Goal: Task Accomplishment & Management: Use online tool/utility

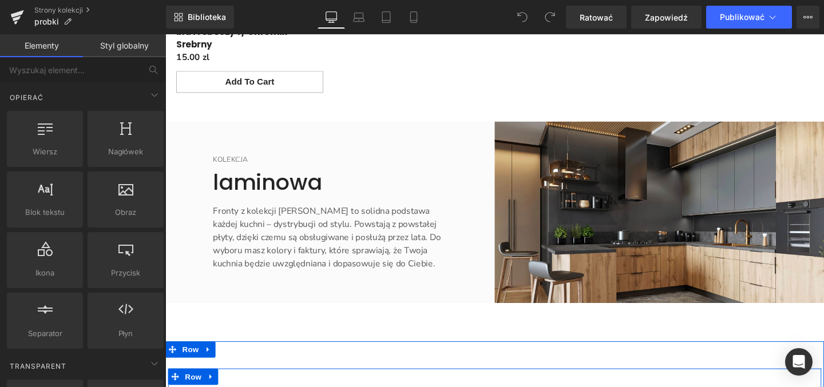
scroll to position [1413, 0]
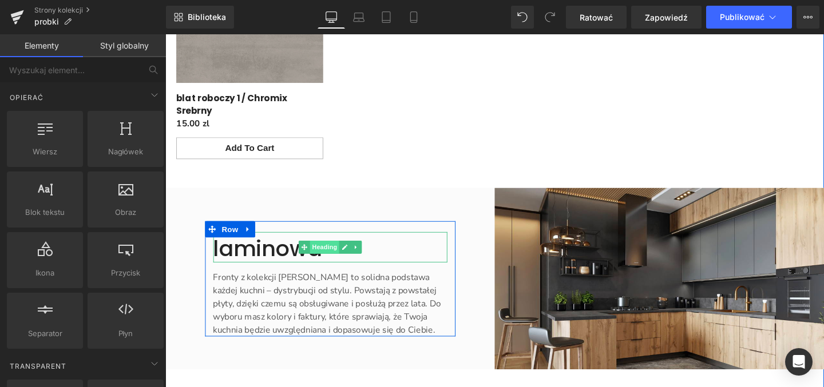
click at [324, 252] on span "Heading" at bounding box center [332, 259] width 31 height 14
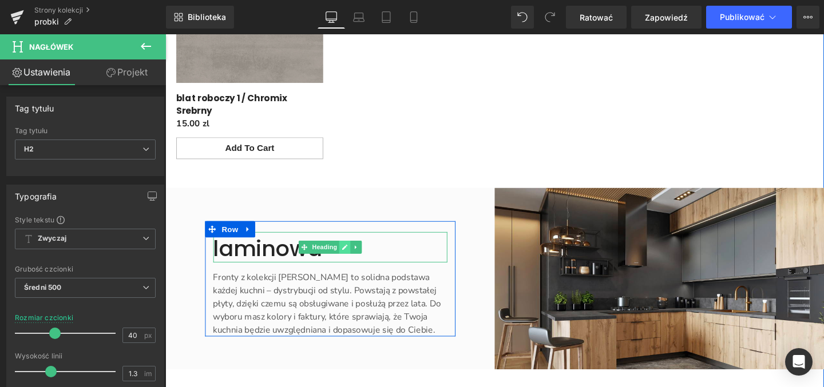
click at [351, 255] on icon "Treść główna" at bounding box center [354, 258] width 6 height 7
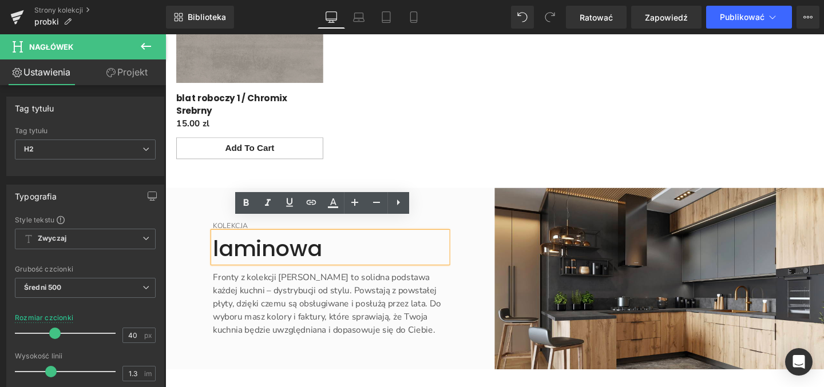
click at [328, 249] on h2 "laminowa" at bounding box center [339, 260] width 246 height 30
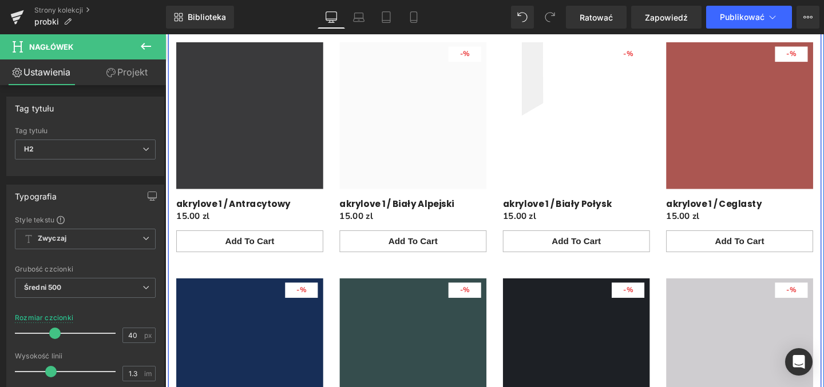
scroll to position [178, 0]
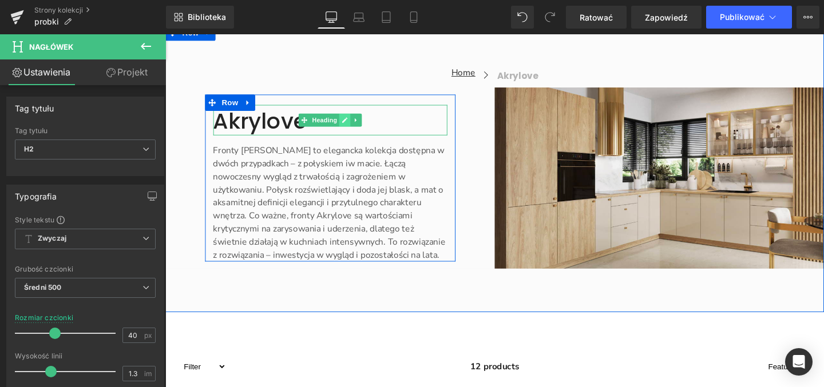
click at [351, 123] on icon "Treść główna" at bounding box center [354, 124] width 6 height 7
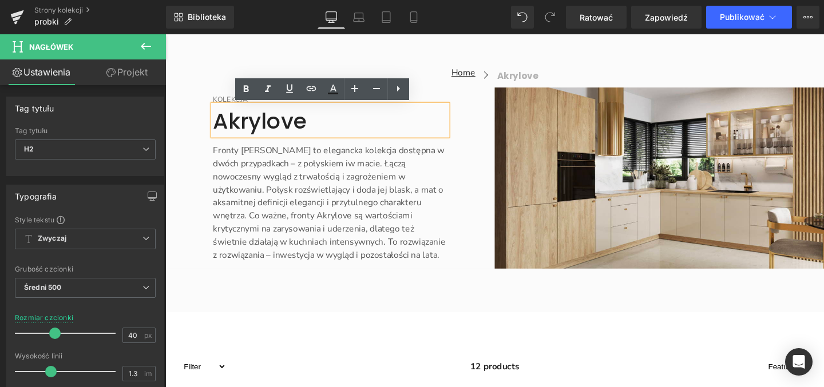
click at [224, 128] on font "Akrylove" at bounding box center [265, 126] width 98 height 32
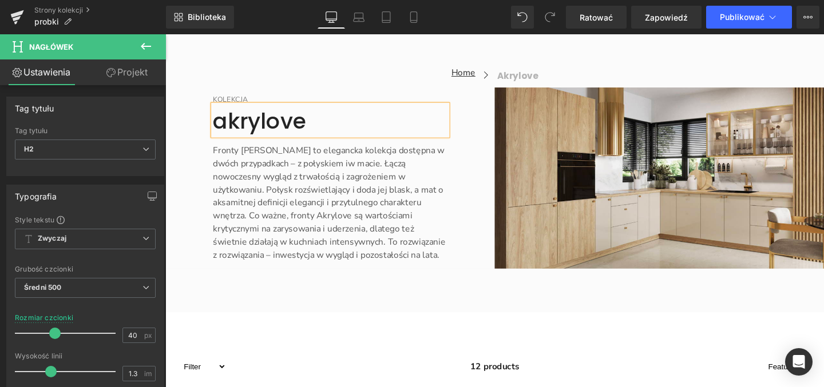
click at [417, 311] on div "Home Button Icon akrylove Collection Title Icon List Icon List KOLEKCJA Text Bl…" at bounding box center [511, 175] width 692 height 303
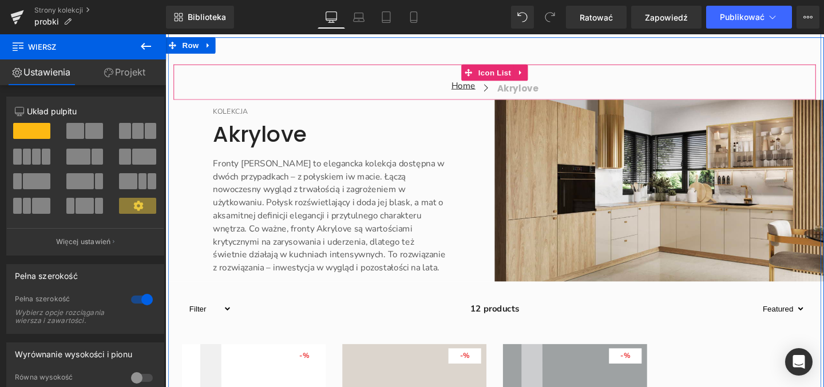
scroll to position [4388, 0]
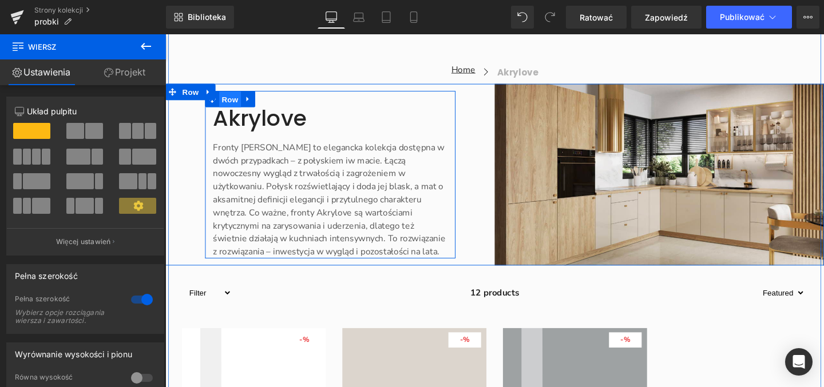
click at [229, 112] on span "Row" at bounding box center [233, 102] width 23 height 17
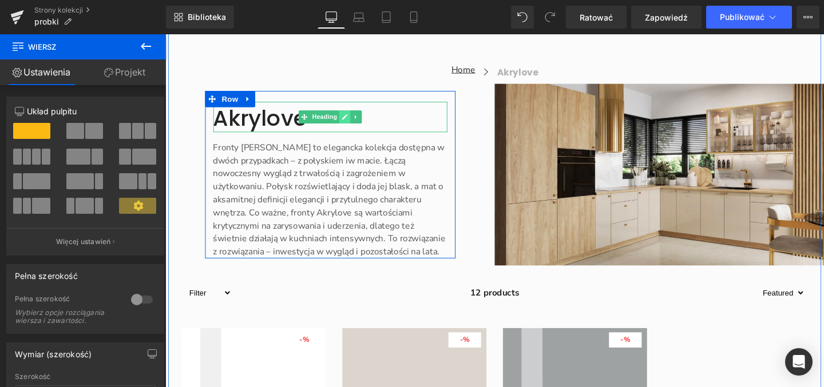
click at [351, 124] on icon "Treść główna" at bounding box center [354, 121] width 6 height 6
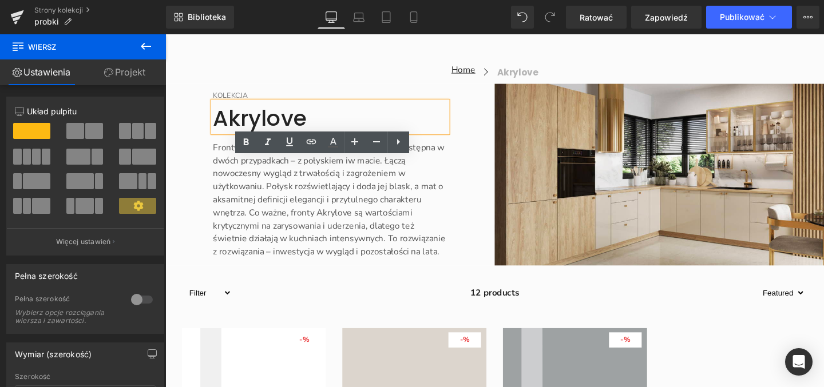
click at [298, 138] on font "Akrylove" at bounding box center [265, 122] width 98 height 32
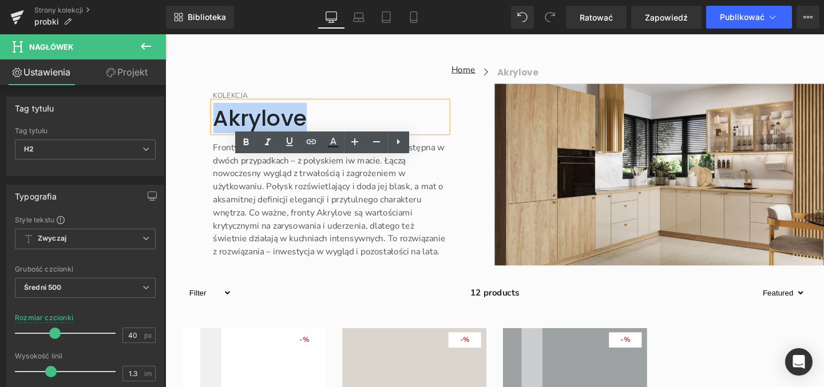
drag, startPoint x: 308, startPoint y: 184, endPoint x: 211, endPoint y: 181, distance: 96.7
click at [216, 138] on font "Akrylove" at bounding box center [265, 122] width 98 height 32
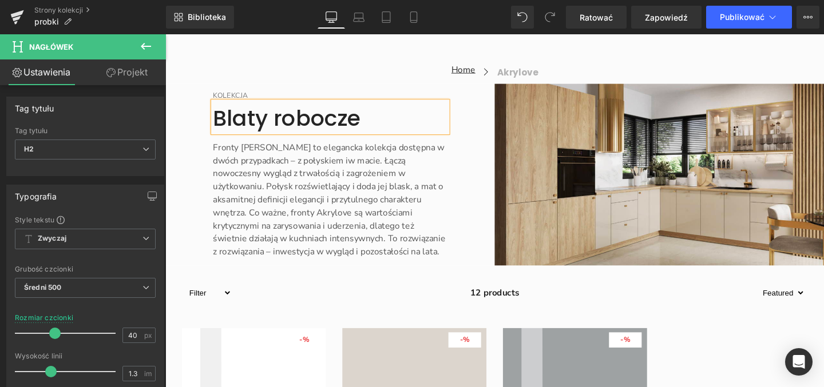
click at [223, 138] on font "Blaty robocze" at bounding box center [293, 122] width 155 height 32
click at [378, 137] on h2 "blaty robocze" at bounding box center [339, 123] width 246 height 30
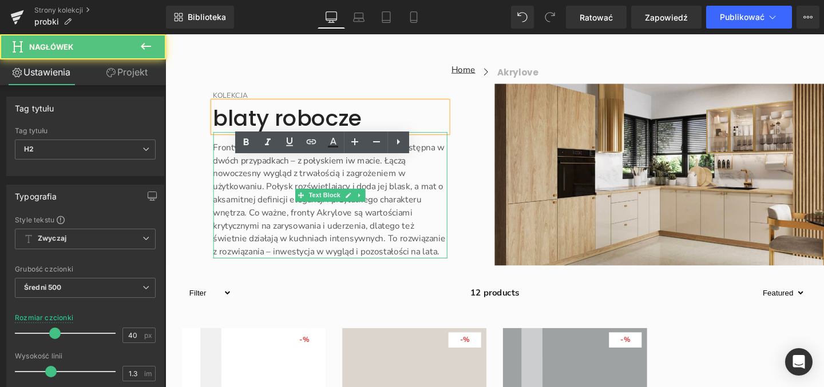
click at [383, 222] on font "Fronty [PERSON_NAME] to elegancka kolekcja dostępna w dwóch przypadkach – z poł…" at bounding box center [338, 208] width 244 height 122
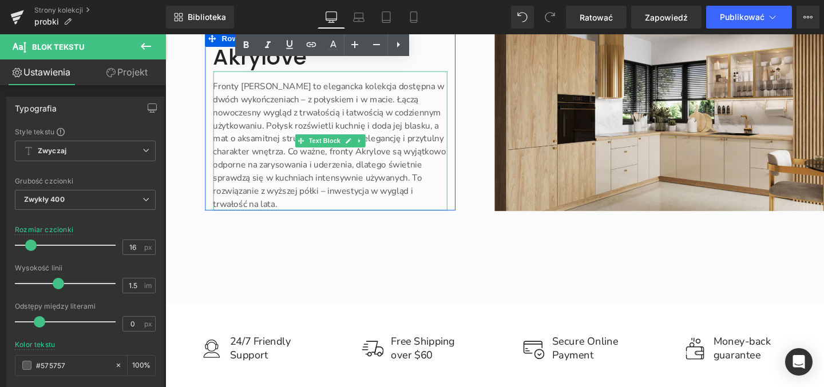
scroll to position [5010, 0]
click at [288, 73] on h2 "Akrylove" at bounding box center [339, 58] width 246 height 30
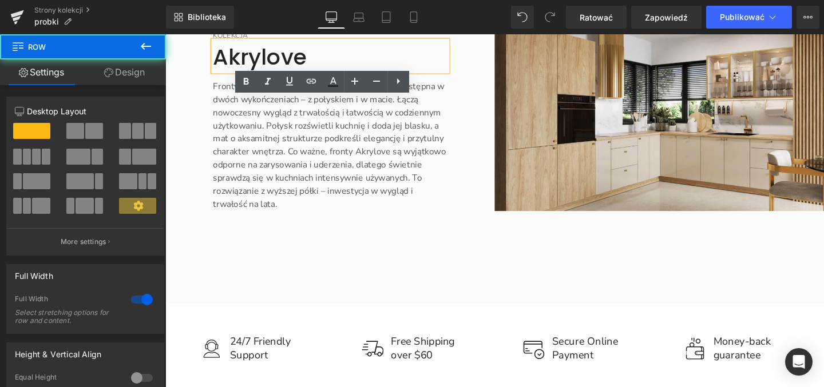
click at [422, 266] on div "Home Button Icon akrylove Collection Title Icon List Icon List KOLEKCJA Text Bl…" at bounding box center [511, 114] width 692 height 303
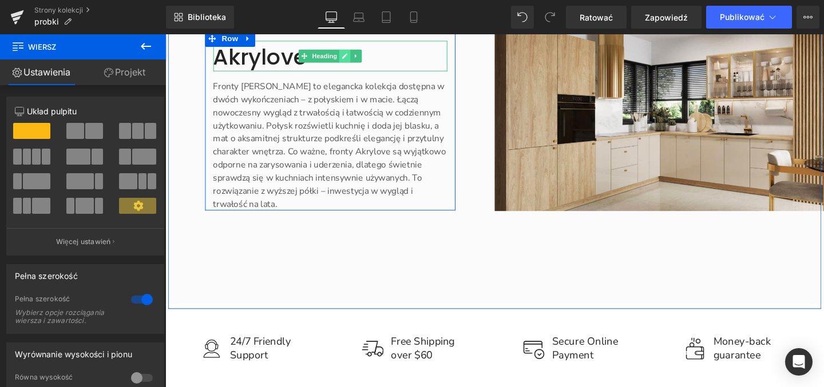
click at [351, 61] on icon "Treść główna" at bounding box center [354, 57] width 6 height 7
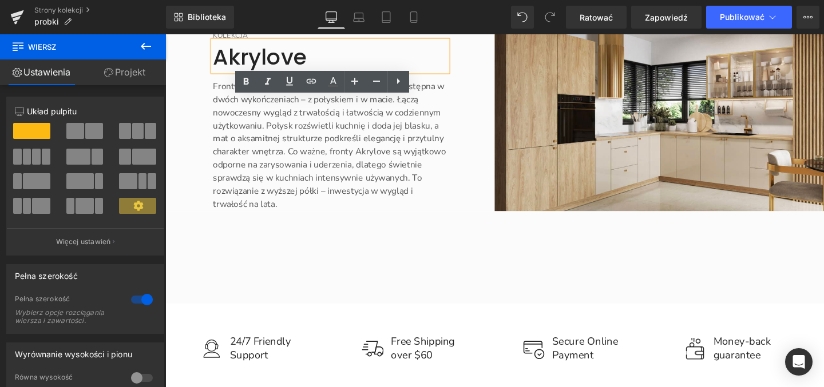
click at [309, 73] on h2 "Akrylove" at bounding box center [339, 58] width 246 height 30
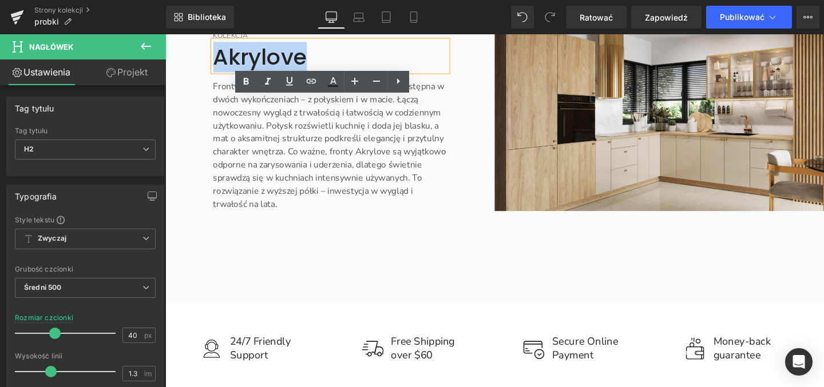
drag, startPoint x: 307, startPoint y: 120, endPoint x: 217, endPoint y: 123, distance: 89.9
click at [217, 73] on h2 "Akrylove" at bounding box center [339, 58] width 246 height 30
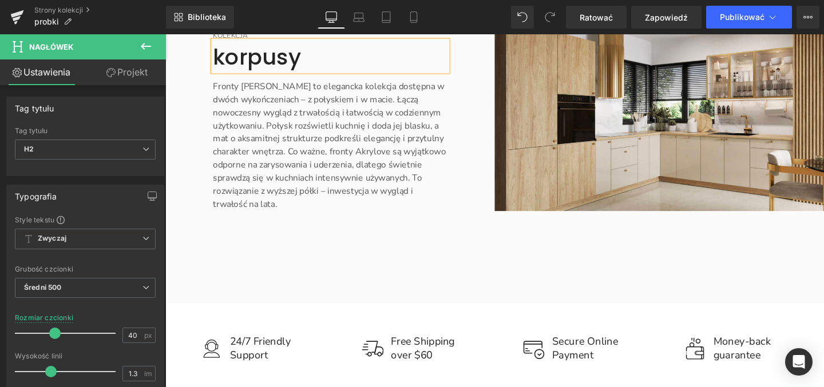
click at [399, 30] on div "Home Button Icon akrylove Collection Title Icon List" at bounding box center [511, 19] width 675 height 21
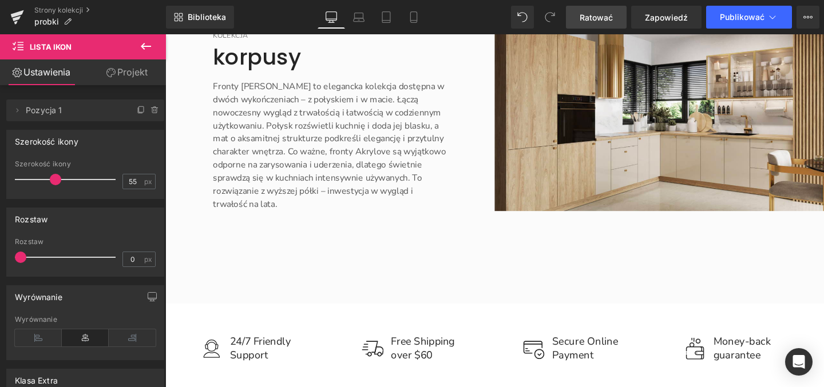
click at [602, 18] on font "Ratować" at bounding box center [596, 18] width 33 height 10
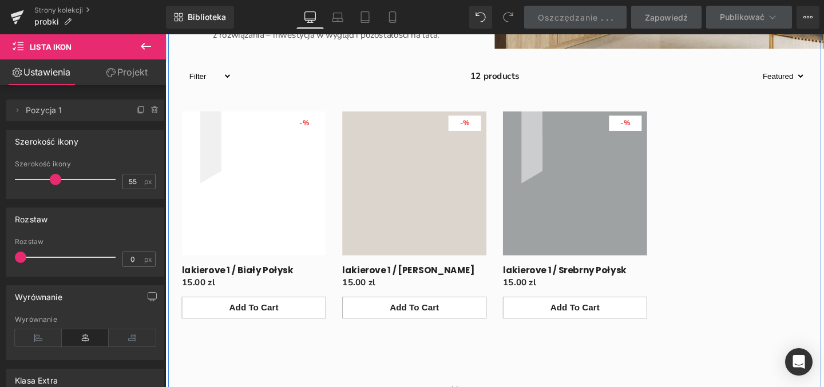
scroll to position [4618, 0]
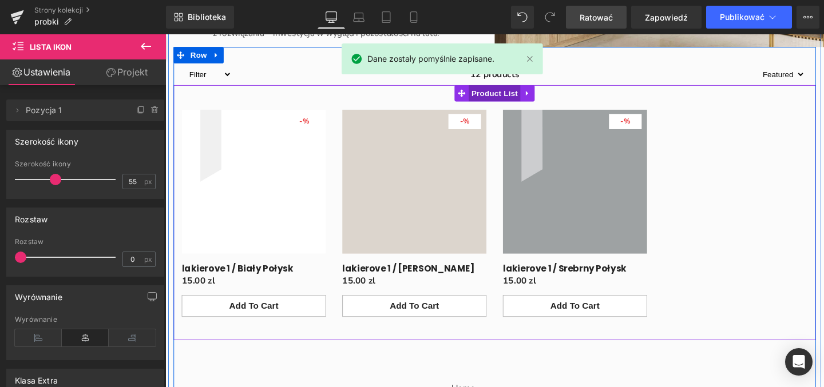
click at [509, 105] on span "Product List" at bounding box center [511, 96] width 54 height 17
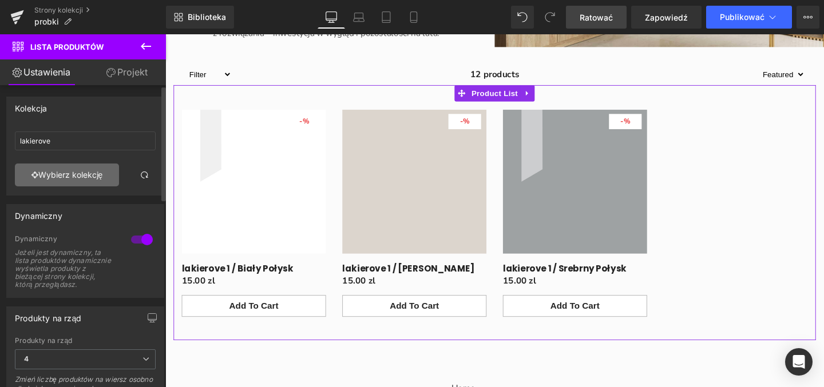
click at [86, 179] on font "Wybierz kolekcję" at bounding box center [70, 175] width 65 height 10
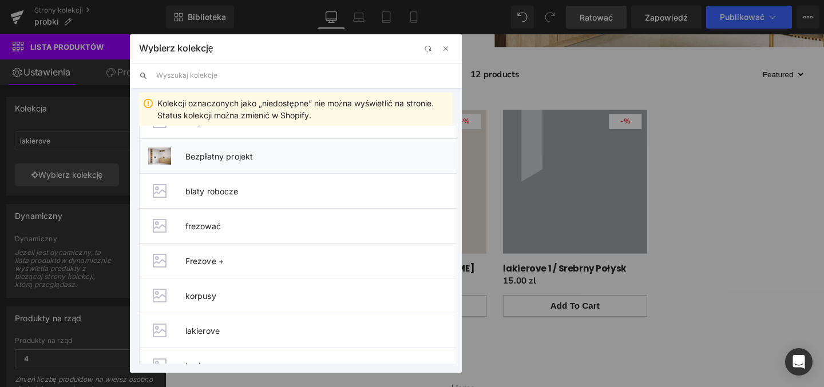
scroll to position [120, 0]
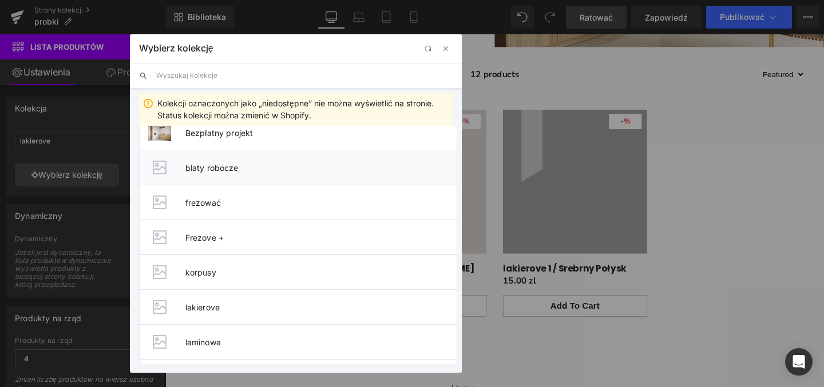
click at [220, 171] on font "blaty robocze" at bounding box center [211, 168] width 53 height 10
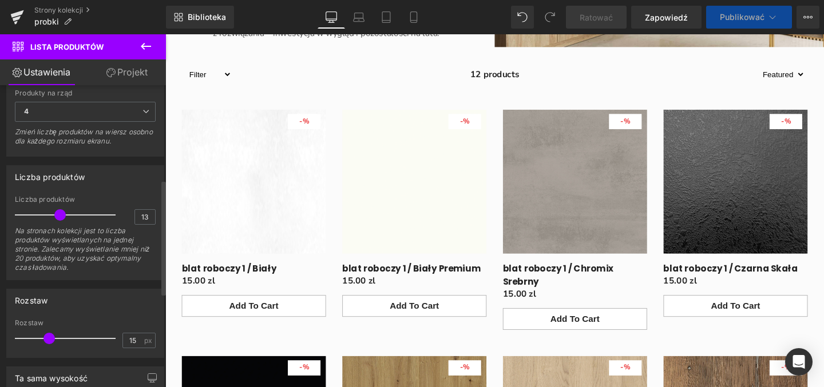
scroll to position [265, 0]
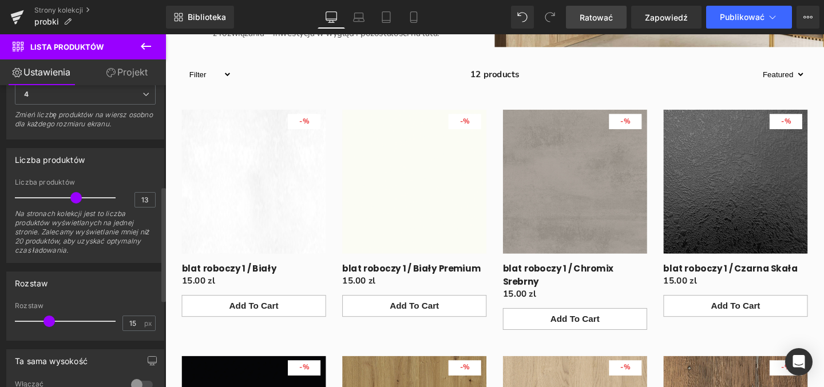
drag, startPoint x: 64, startPoint y: 200, endPoint x: 72, endPoint y: 203, distance: 9.2
click at [72, 203] on div at bounding box center [68, 198] width 95 height 23
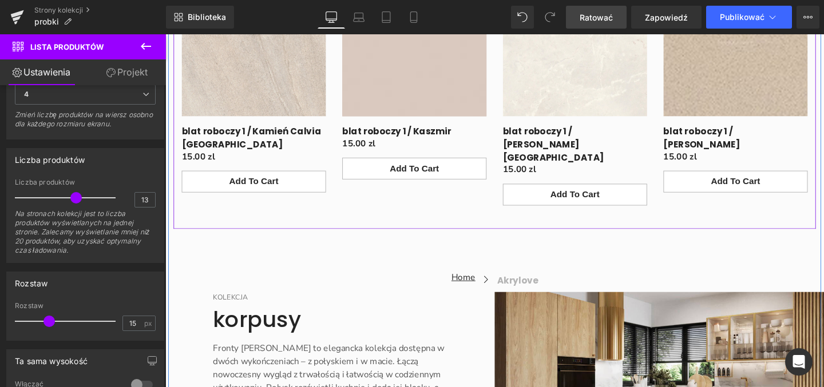
scroll to position [5587, 0]
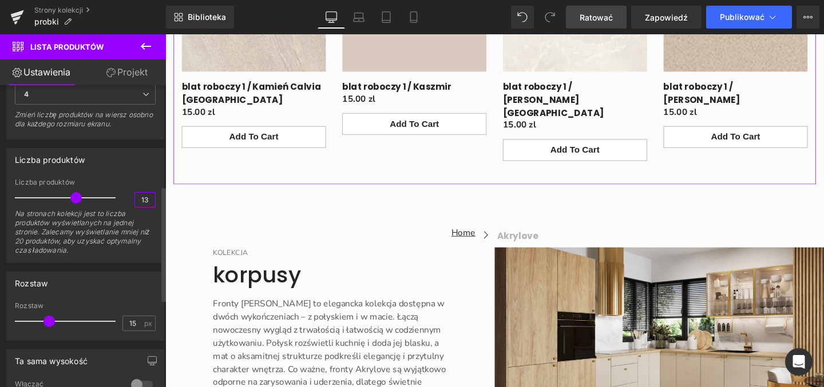
click at [144, 201] on input "13" at bounding box center [145, 200] width 20 height 14
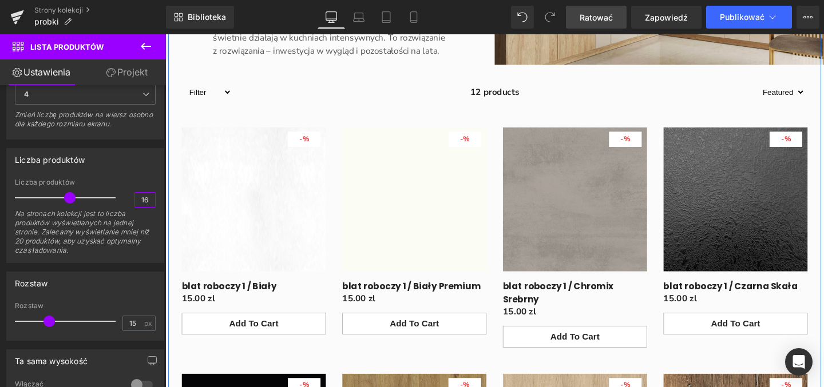
scroll to position [4538, 0]
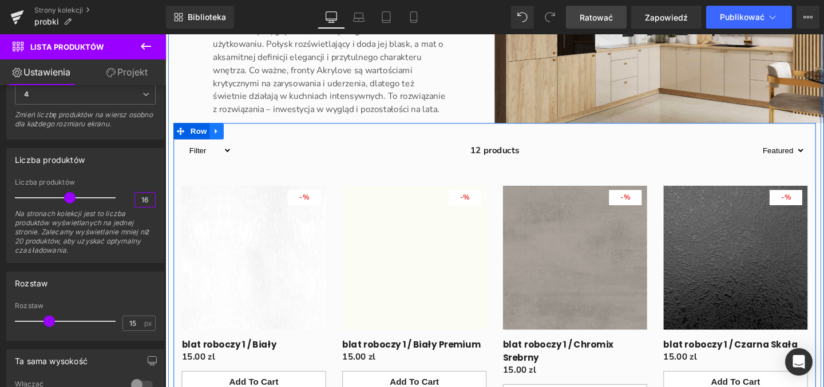
type input "16"
click at [217, 138] on icon "Treść główna" at bounding box center [218, 135] width 2 height 5
click at [233, 140] on icon "Treść główna" at bounding box center [234, 136] width 8 height 8
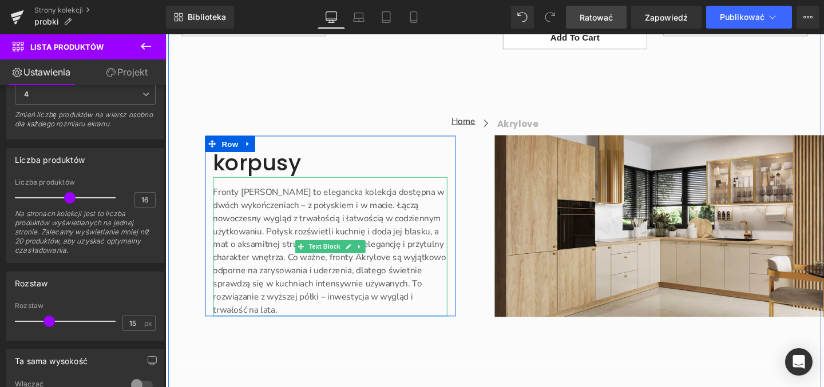
scroll to position [7138, 0]
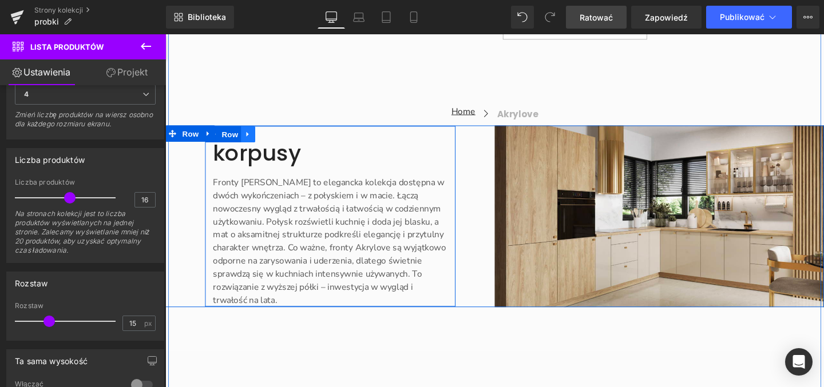
click at [248, 144] on icon "Treść główna" at bounding box center [252, 140] width 8 height 9
click at [278, 144] on icon "Treść główna" at bounding box center [282, 140] width 8 height 8
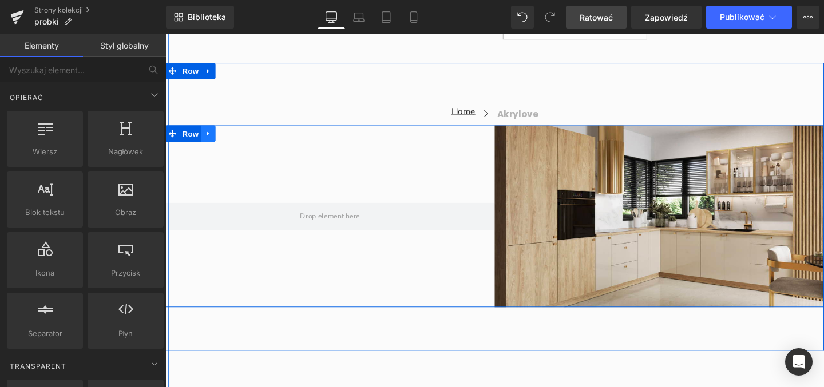
click at [209, 142] on icon "Treść główna" at bounding box center [210, 139] width 2 height 5
click at [236, 144] on icon "Treść główna" at bounding box center [240, 139] width 8 height 9
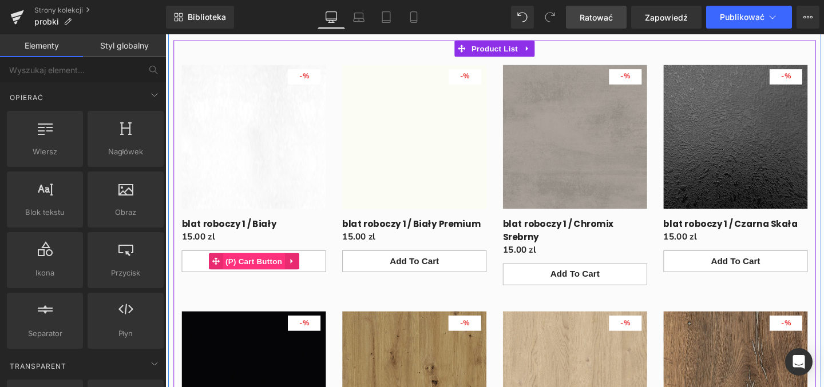
scroll to position [6008, 0]
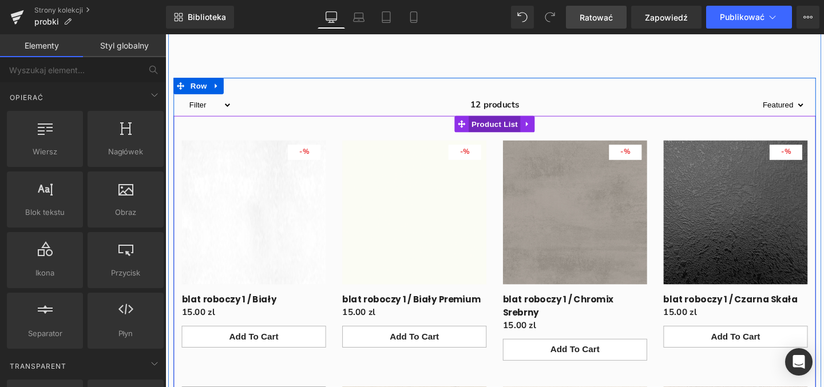
click at [504, 137] on span "Product List" at bounding box center [511, 128] width 54 height 17
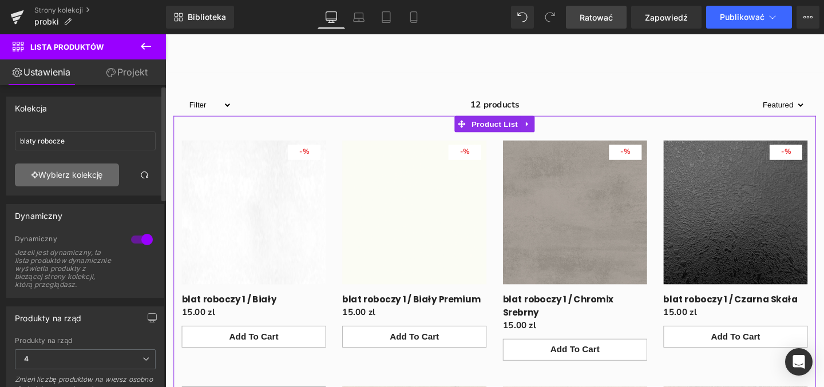
click at [94, 175] on font "Wybierz kolekcję" at bounding box center [70, 175] width 65 height 10
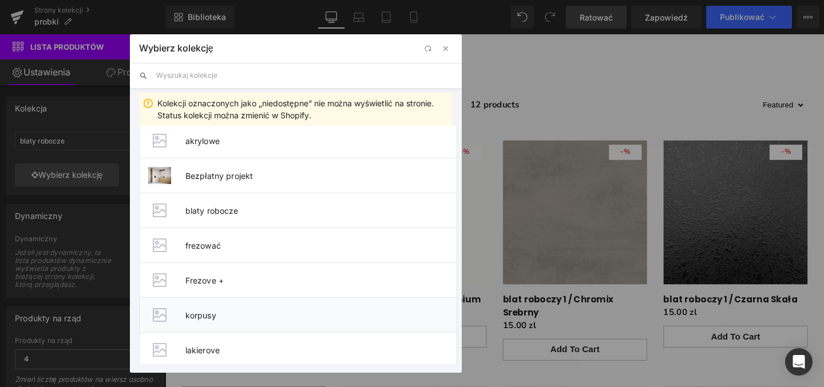
scroll to position [81, 0]
click at [205, 310] on font "korpusy" at bounding box center [200, 312] width 31 height 10
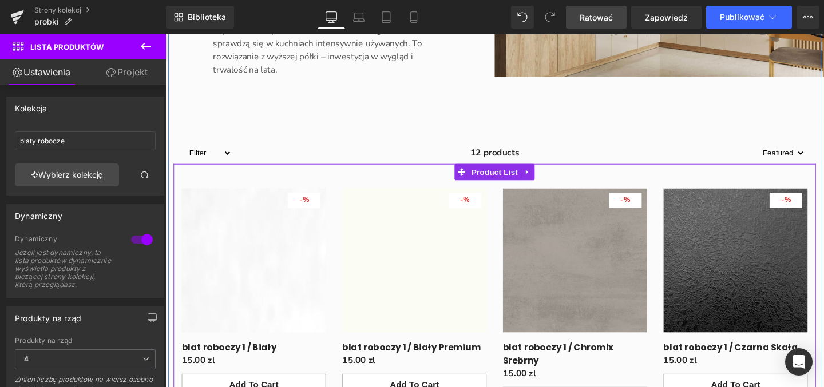
scroll to position [5957, 0]
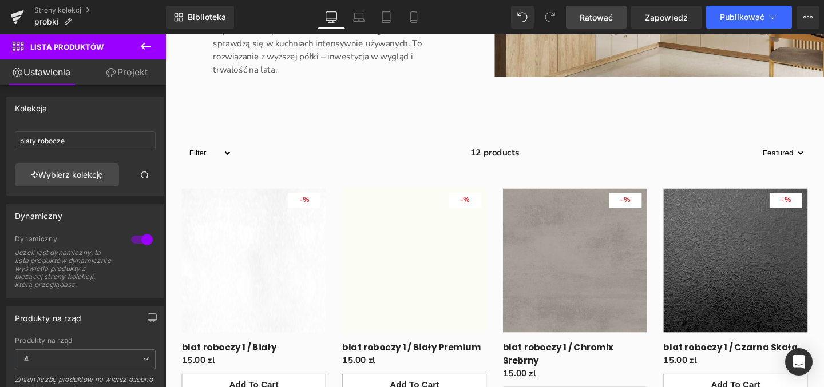
click at [149, 49] on icon at bounding box center [146, 46] width 14 height 14
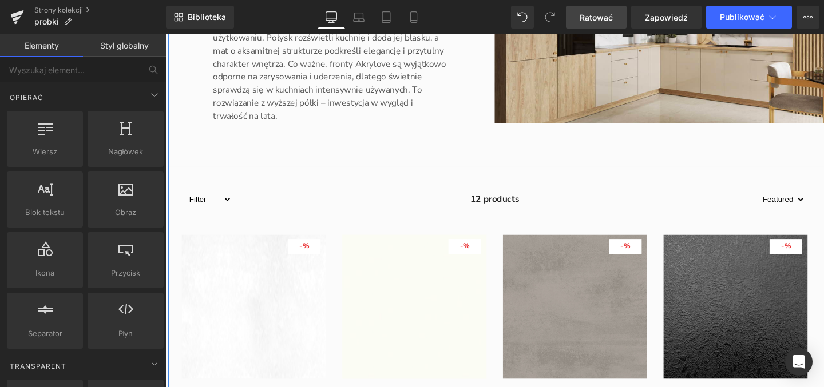
scroll to position [5895, 0]
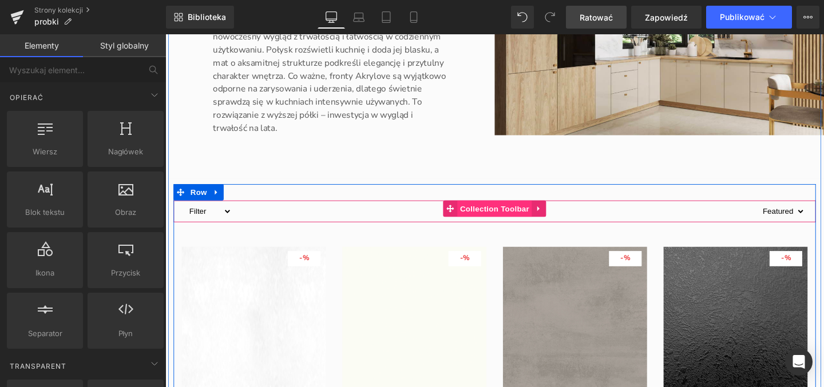
click at [507, 227] on span "Collection Toolbar" at bounding box center [511, 217] width 78 height 17
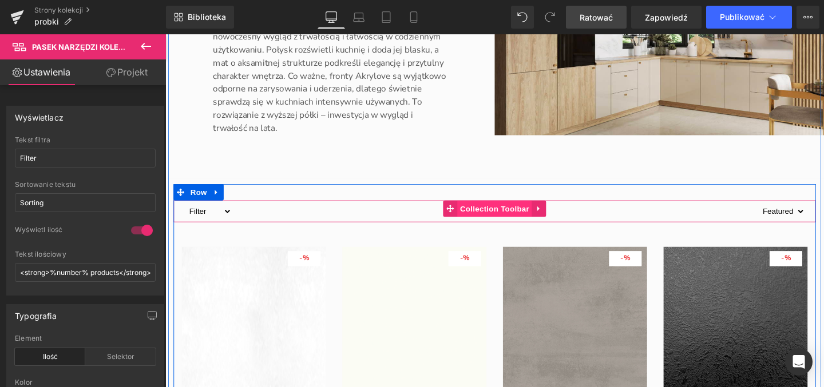
click at [491, 227] on span "Collection Toolbar" at bounding box center [511, 217] width 78 height 17
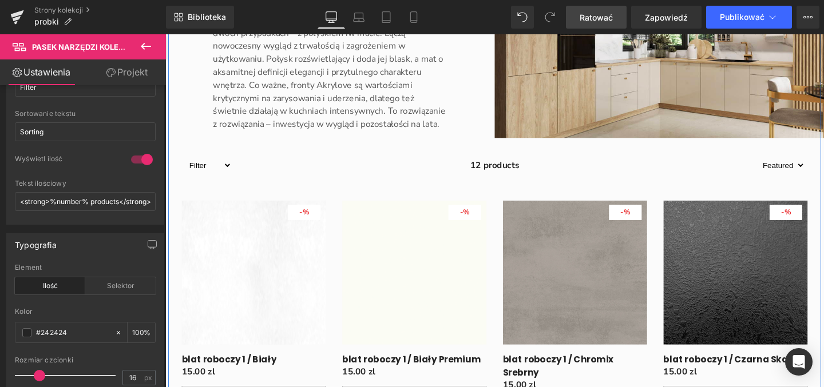
scroll to position [4473, 0]
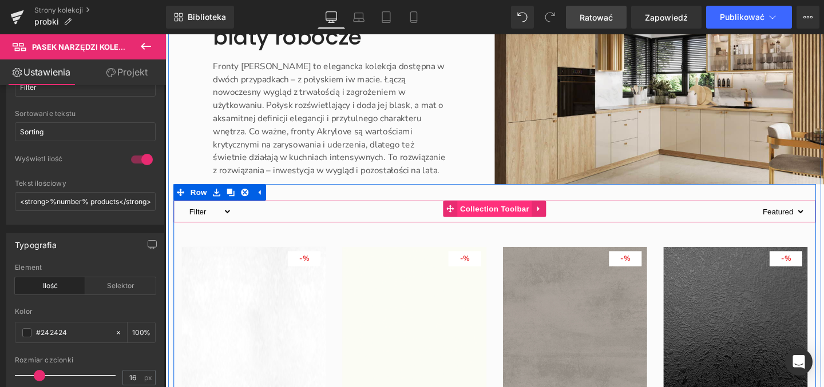
click at [512, 227] on span "Collection Toolbar" at bounding box center [511, 217] width 78 height 17
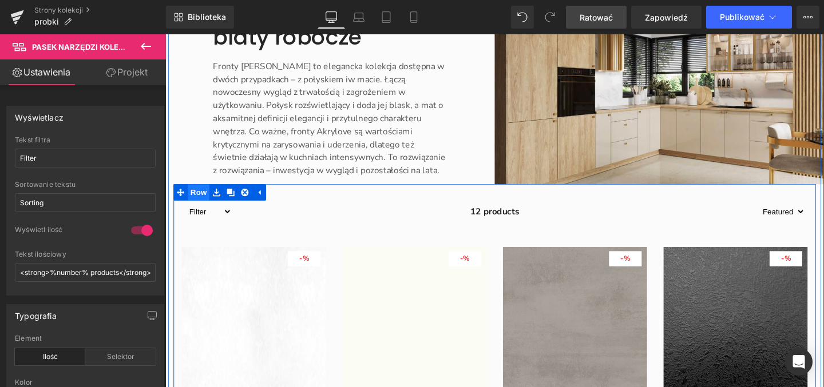
click at [197, 209] on span "Row" at bounding box center [200, 200] width 23 height 17
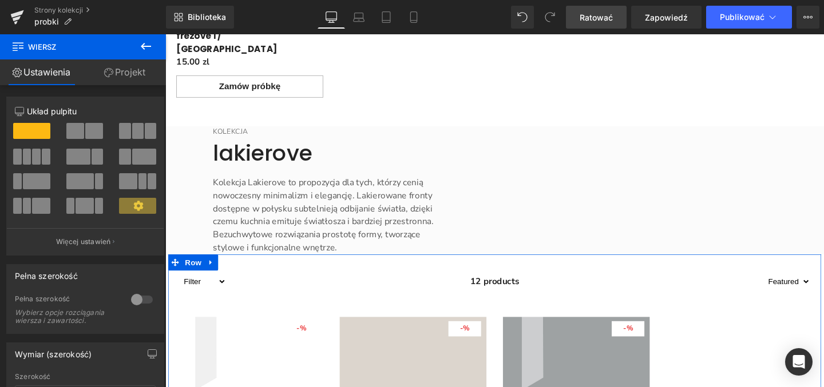
scroll to position [3906, 0]
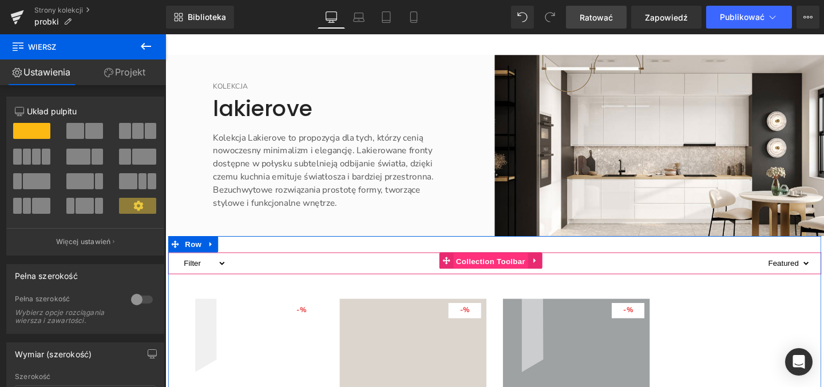
click at [509, 281] on span "Collection Toolbar" at bounding box center [507, 272] width 78 height 17
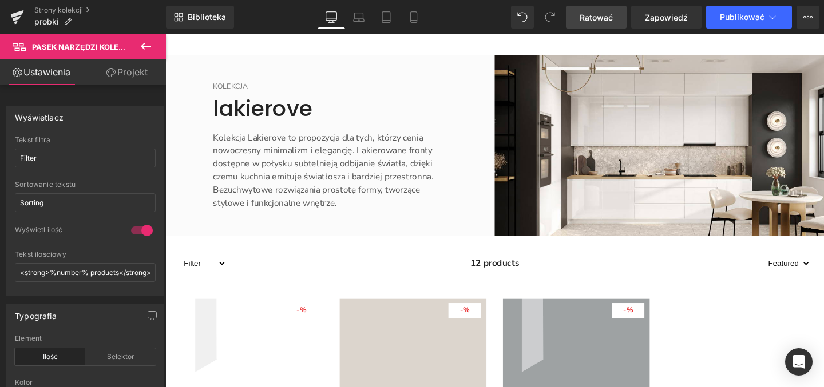
click at [152, 46] on icon at bounding box center [146, 46] width 14 height 14
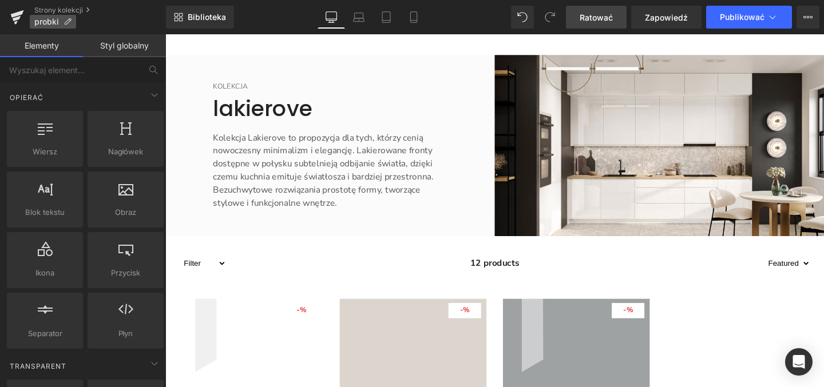
click at [48, 24] on font "probki" at bounding box center [46, 22] width 25 height 10
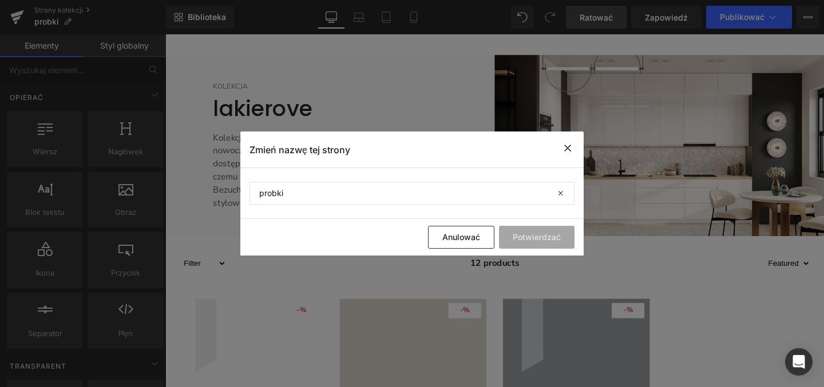
click at [569, 149] on icon at bounding box center [568, 148] width 14 height 14
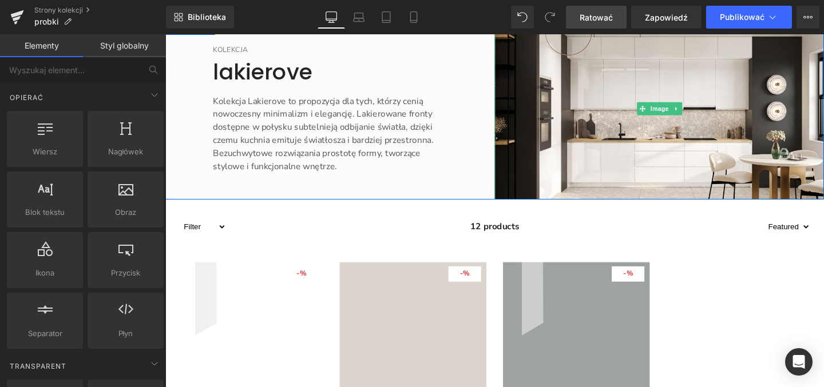
scroll to position [3999, 0]
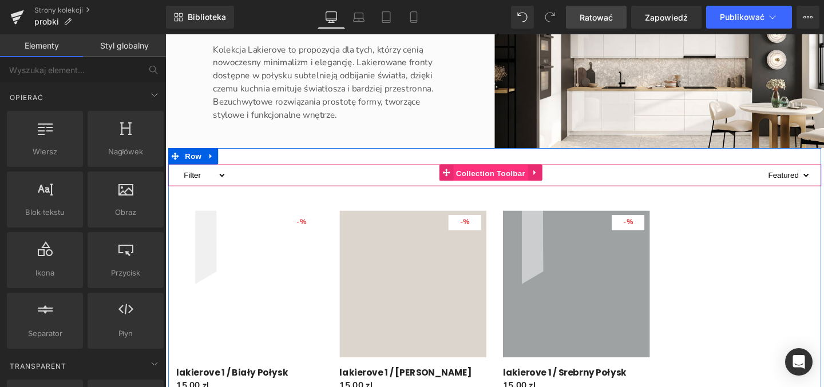
click at [485, 188] on span "Collection Toolbar" at bounding box center [507, 180] width 78 height 17
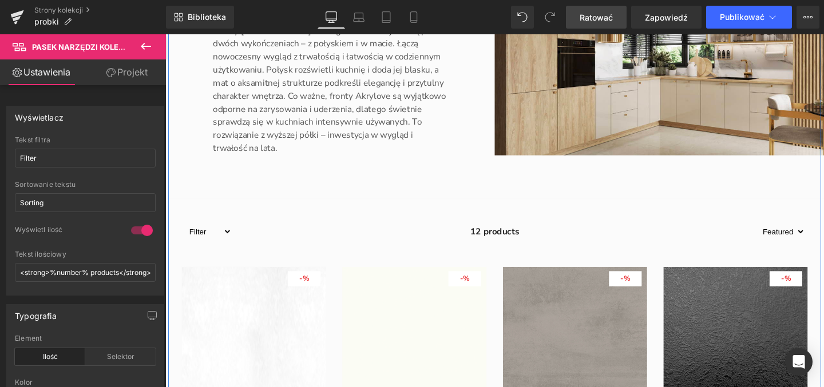
scroll to position [5962, 0]
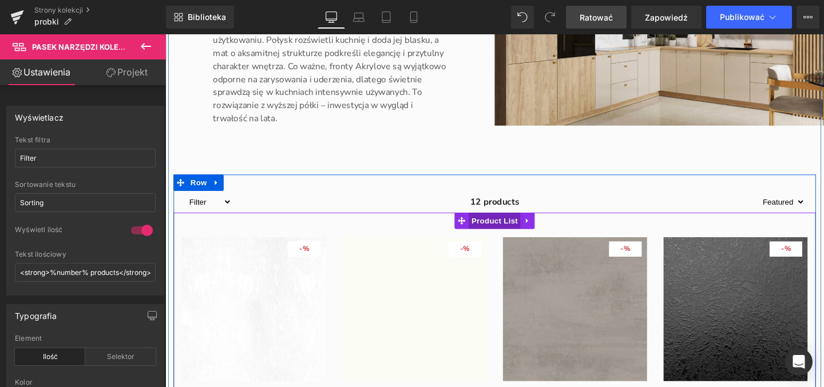
click at [507, 222] on span "Product List" at bounding box center [511, 230] width 54 height 17
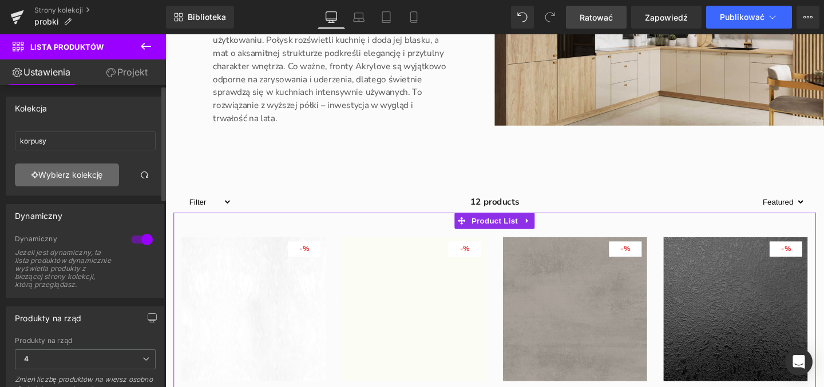
click at [60, 178] on font "Wybierz kolekcję" at bounding box center [70, 175] width 65 height 10
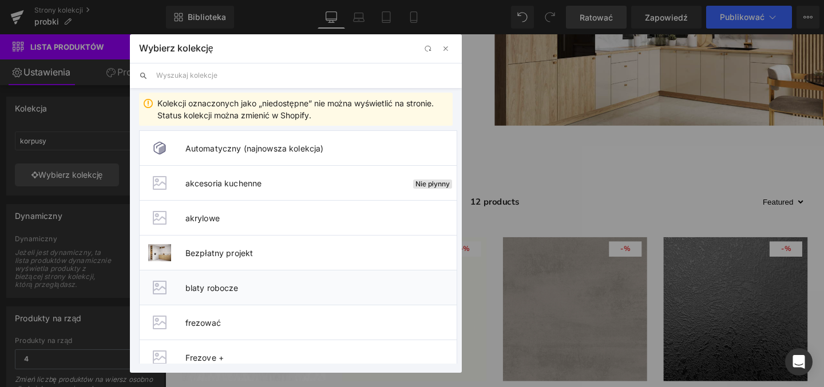
scroll to position [81, 0]
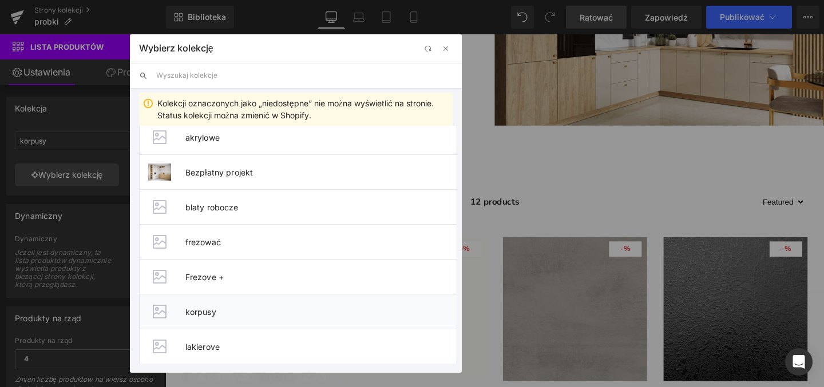
click at [196, 313] on font "korpusy" at bounding box center [200, 312] width 31 height 10
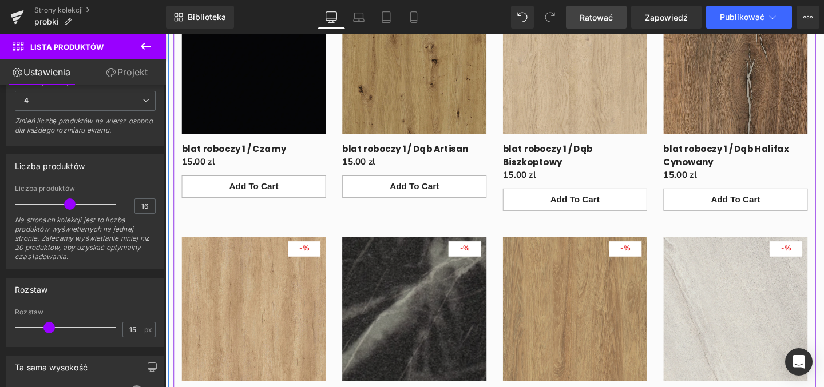
scroll to position [6481, 0]
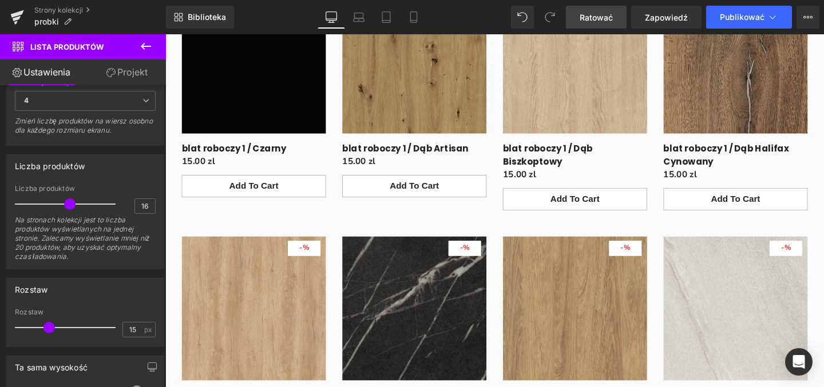
click at [598, 17] on font "Ratować" at bounding box center [596, 18] width 33 height 10
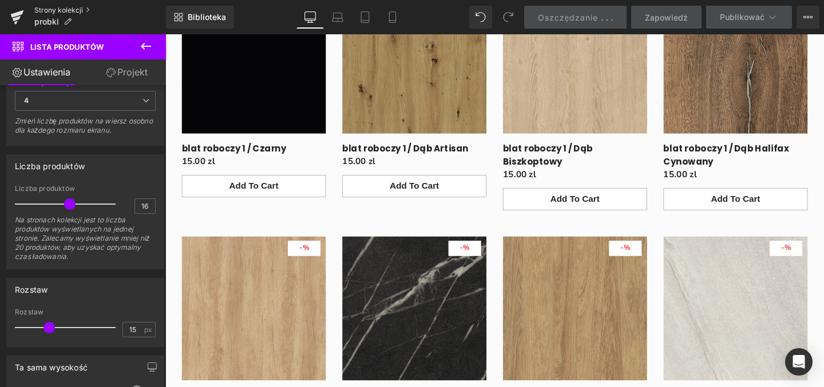
click at [68, 11] on font "Strony kolekcji" at bounding box center [58, 10] width 49 height 9
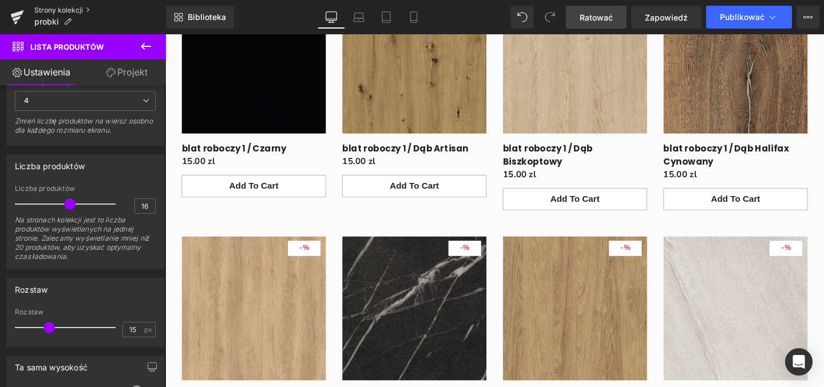
click at [54, 14] on font "Strony kolekcji" at bounding box center [58, 10] width 49 height 9
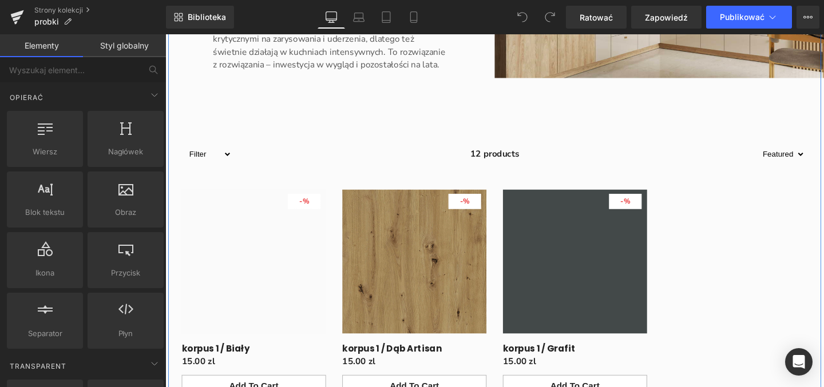
scroll to position [5934, 0]
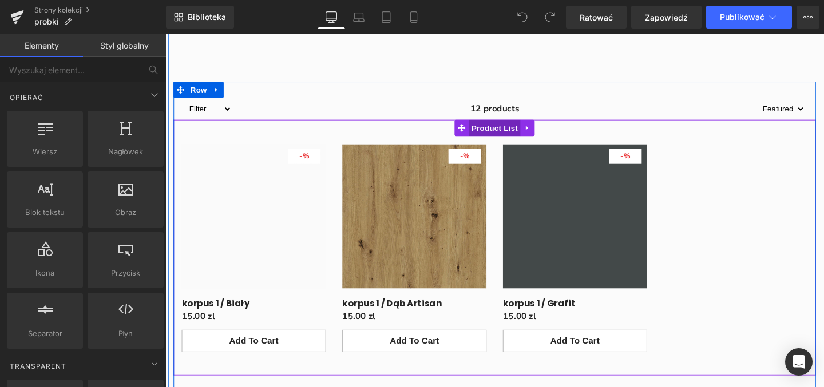
click at [509, 141] on span "Product List" at bounding box center [511, 132] width 54 height 17
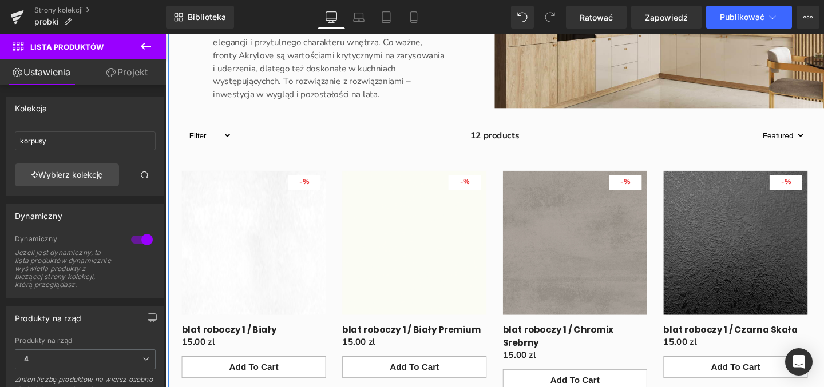
scroll to position [4483, 0]
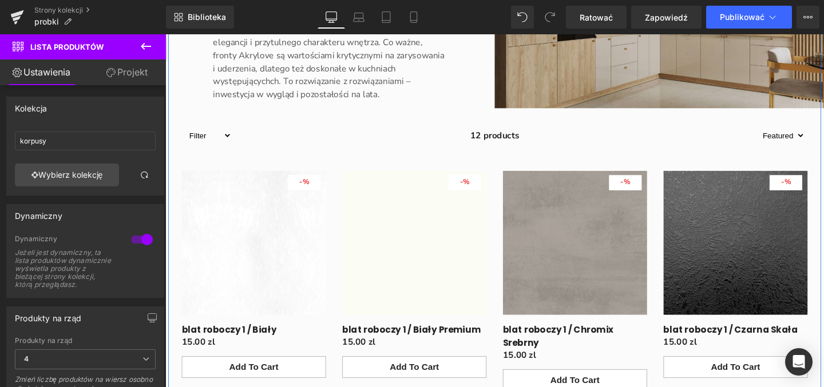
click at [691, 112] on img "Treść główna" at bounding box center [685, 17] width 346 height 191
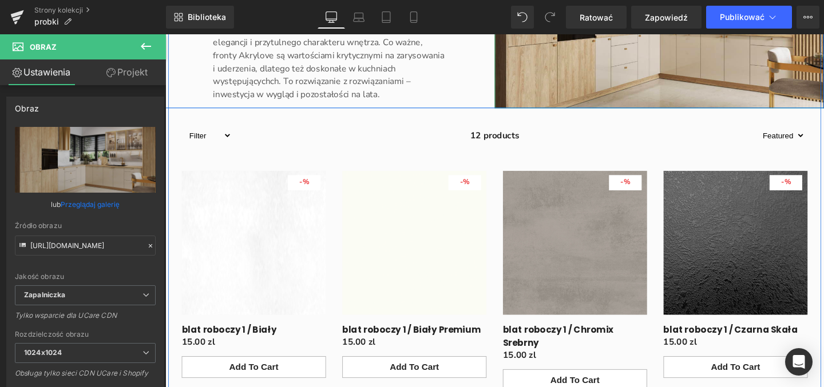
click at [676, 23] on span "Image" at bounding box center [685, 17] width 24 height 14
click at [687, 23] on span "Image" at bounding box center [685, 17] width 24 height 14
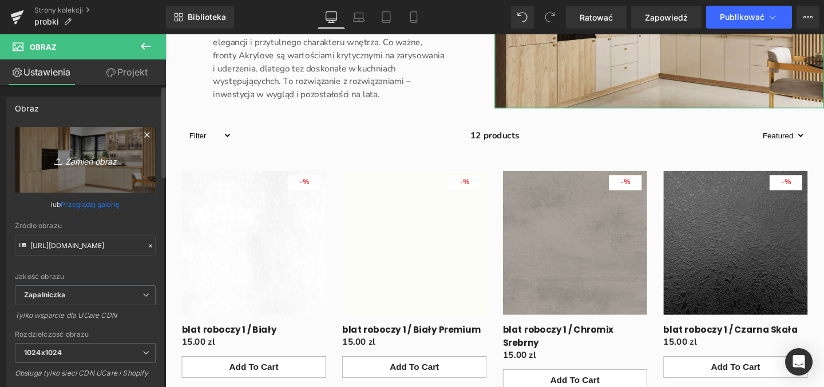
click at [67, 162] on font "Zamień obraz" at bounding box center [90, 161] width 51 height 10
type input "C:\fakepath\blat roboczy.jpg"
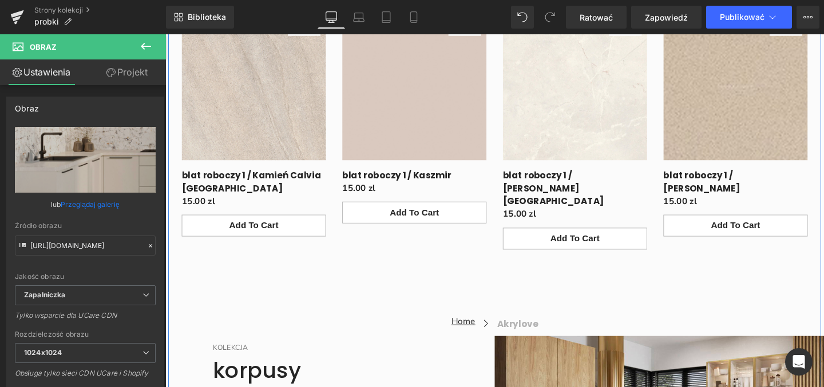
scroll to position [5796, 0]
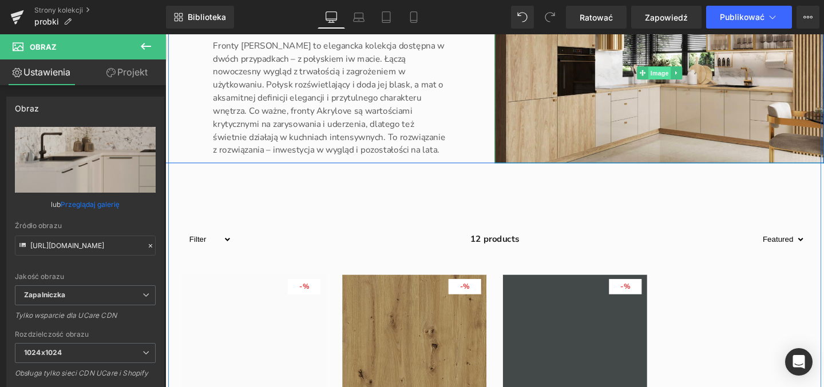
click at [676, 82] on span "Image" at bounding box center [685, 76] width 24 height 14
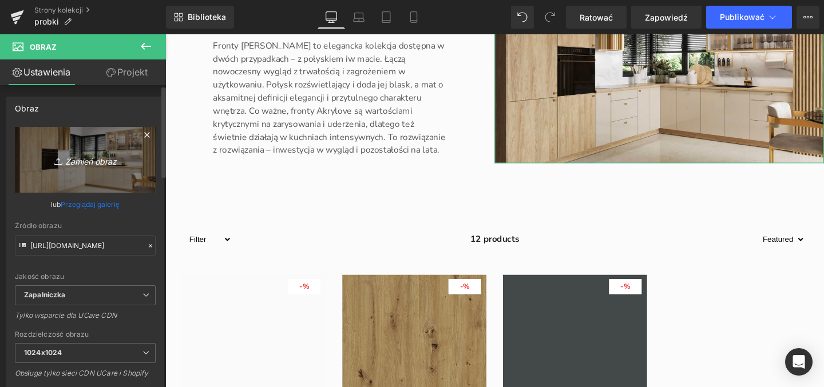
click at [73, 164] on font "Zamień obraz" at bounding box center [90, 161] width 51 height 10
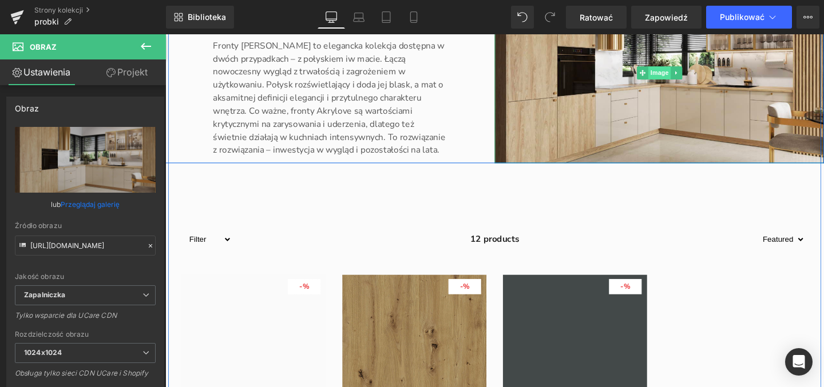
click at [683, 82] on span "Image" at bounding box center [685, 75] width 24 height 14
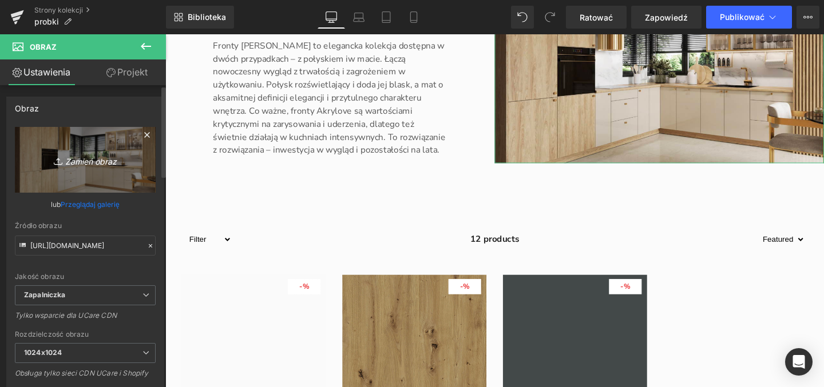
click at [92, 164] on font "Zamień obraz" at bounding box center [90, 161] width 51 height 10
type input "C:\fakepath\korpusy.jpg"
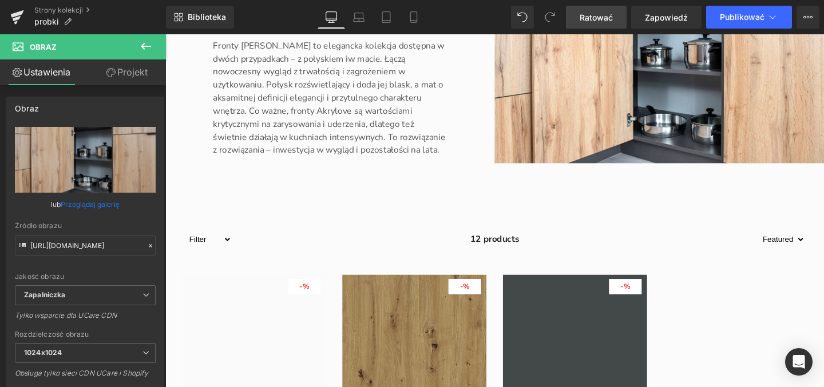
click at [598, 16] on font "Ratować" at bounding box center [596, 18] width 33 height 10
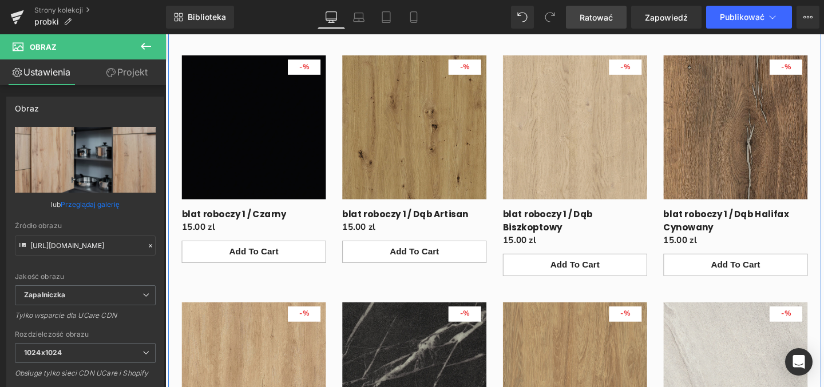
scroll to position [4476, 0]
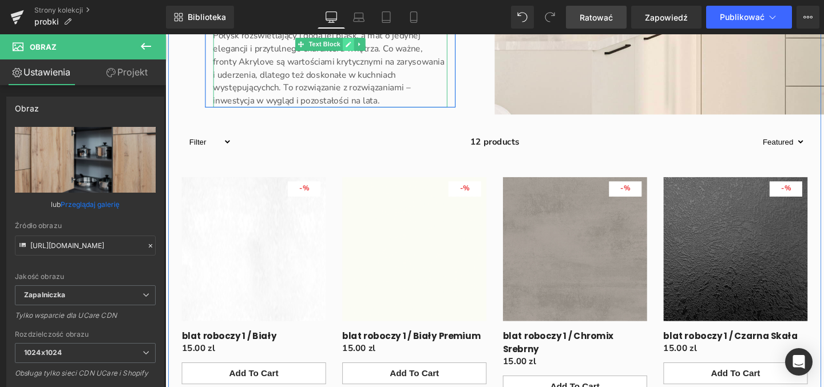
click at [354, 49] on icon "Treść główna" at bounding box center [357, 45] width 6 height 7
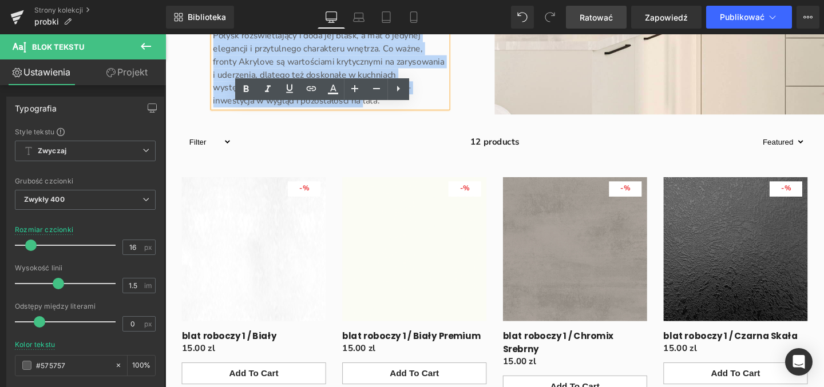
drag, startPoint x: 309, startPoint y: 233, endPoint x: 212, endPoint y: 125, distance: 145.1
click at [216, 112] on p "Fronty [PERSON_NAME] to elegancka kolekcja dostępna w dwóch przypadkach – z poł…" at bounding box center [339, 50] width 246 height 124
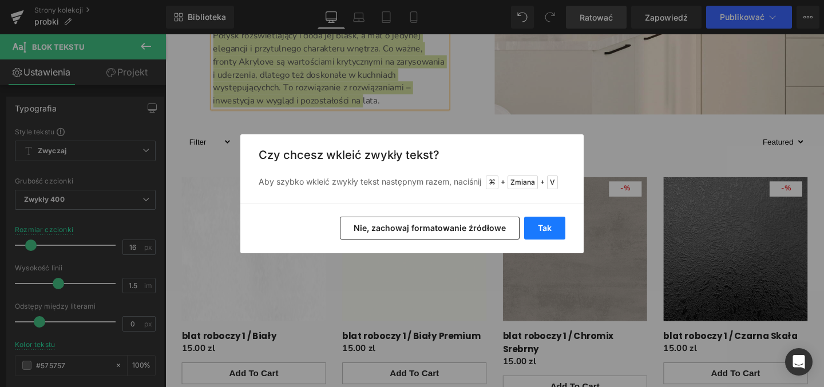
click at [541, 229] on font "Tak" at bounding box center [545, 228] width 14 height 10
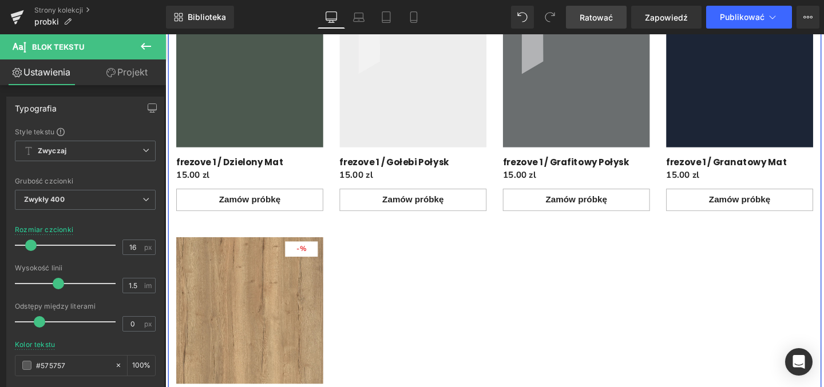
scroll to position [3380, 0]
click at [409, 179] on span "(P) Title" at bounding box center [404, 170] width 37 height 17
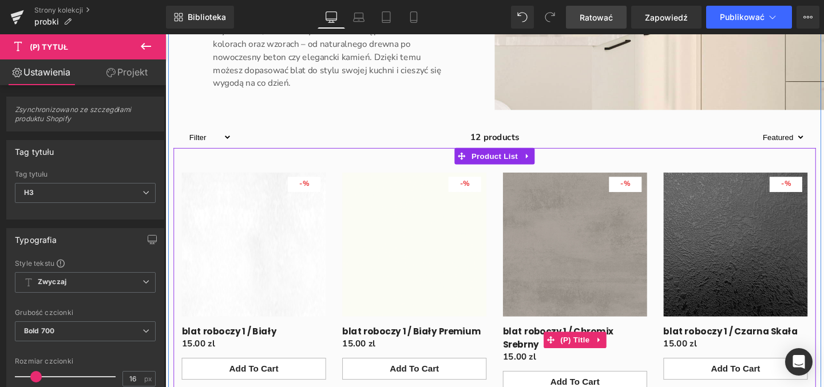
scroll to position [4413, 0]
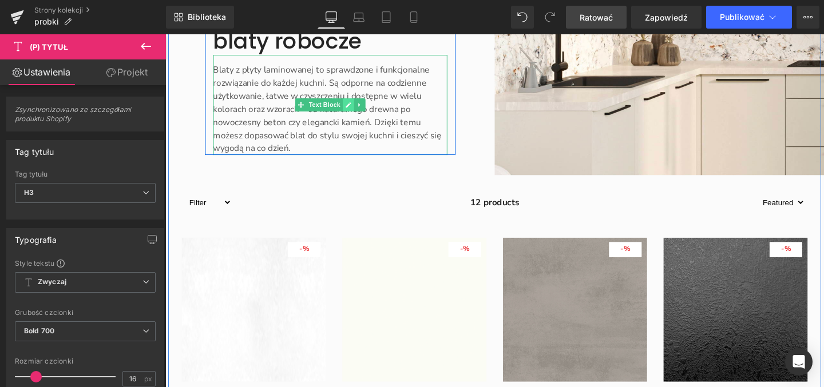
click at [355, 112] on icon "Treść główna" at bounding box center [358, 109] width 6 height 6
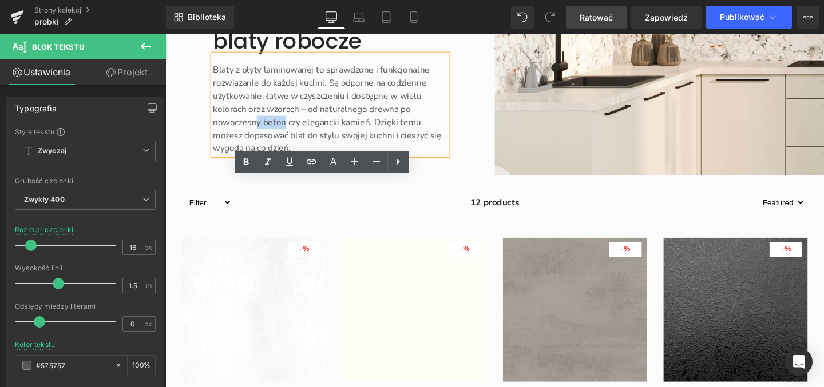
drag, startPoint x: 287, startPoint y: 257, endPoint x: 259, endPoint y: 257, distance: 28.6
click at [259, 161] on p "Blaty z płyty laminowanej to sprawdzone i funkcjonalne rozwiązanie do każdej ku…" at bounding box center [339, 113] width 246 height 96
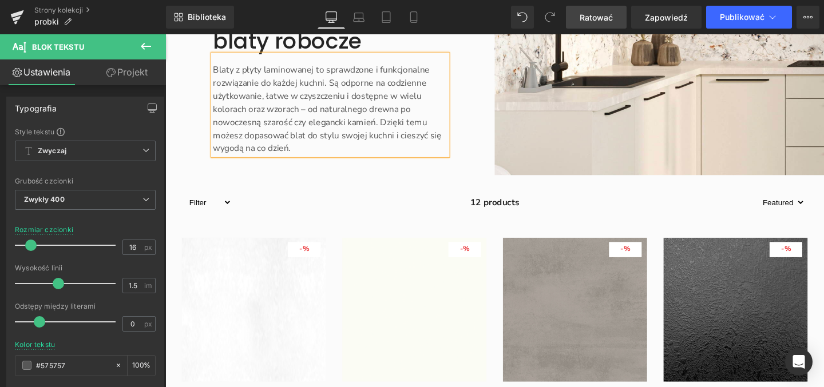
click at [165, 34] on div "Treść główna" at bounding box center [165, 34] width 0 height 0
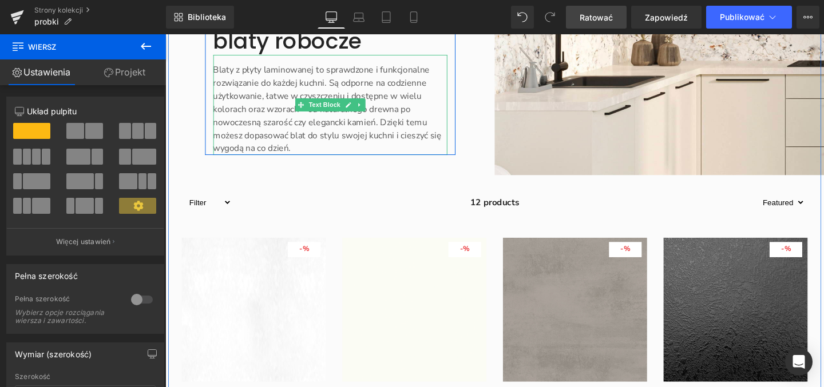
scroll to position [4493, 0]
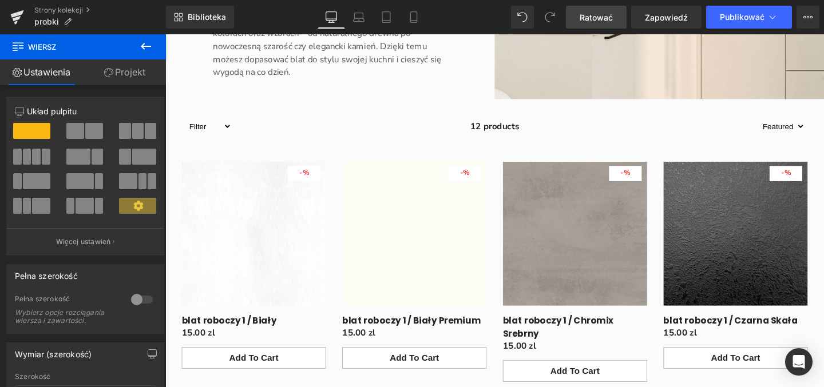
click at [587, 21] on font "Ratować" at bounding box center [596, 18] width 33 height 10
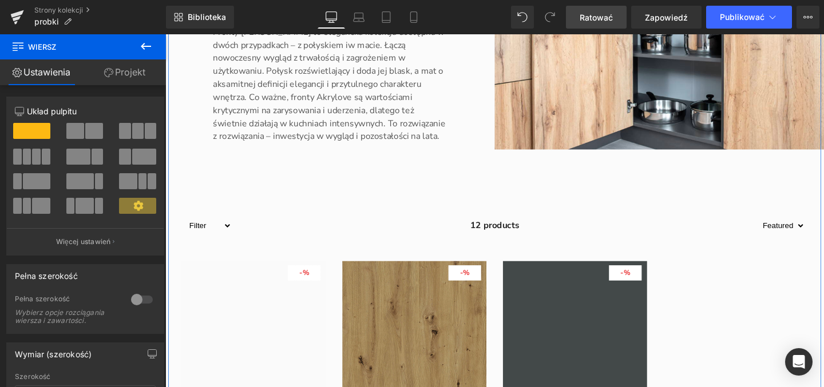
scroll to position [5811, 0]
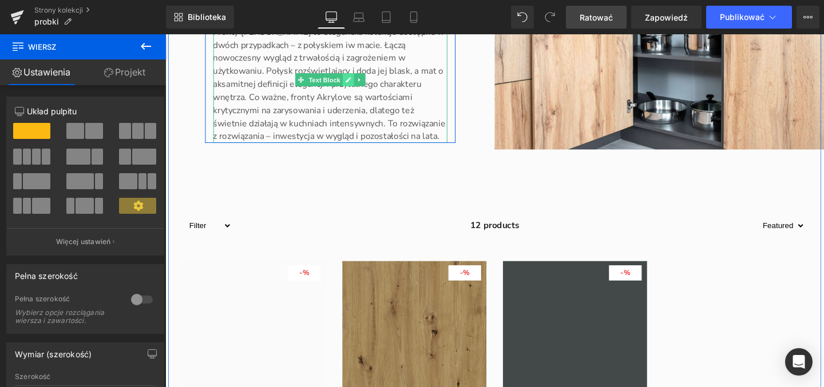
click at [351, 89] on link "Treść główna" at bounding box center [357, 83] width 12 height 14
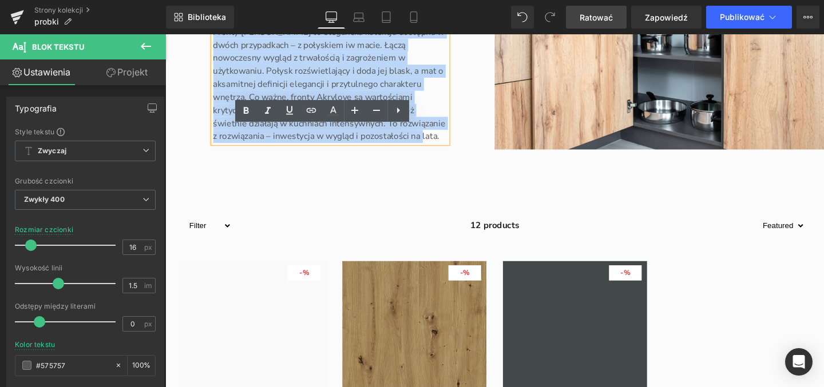
drag, startPoint x: 277, startPoint y: 216, endPoint x: 212, endPoint y: 147, distance: 94.7
click at [216, 147] on p "Fronty [PERSON_NAME] to elegancka kolekcja dostępna w dwóch przypadkach – z poł…" at bounding box center [339, 87] width 246 height 124
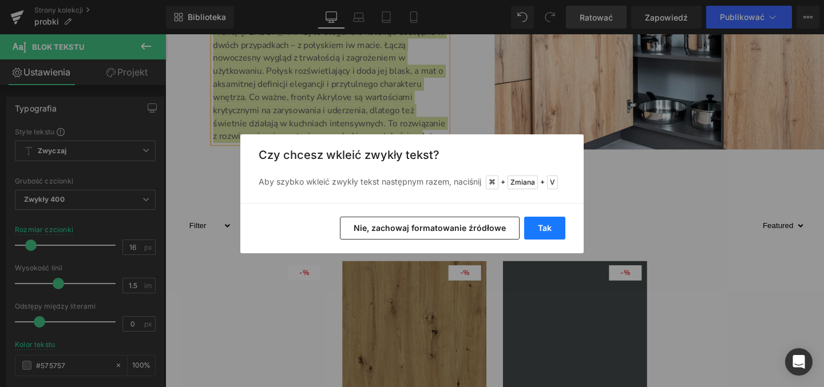
click at [556, 234] on button "Tak" at bounding box center [544, 228] width 41 height 23
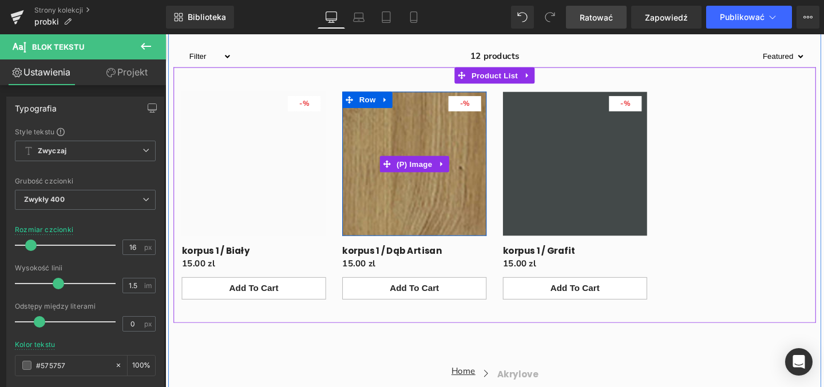
scroll to position [6002, 0]
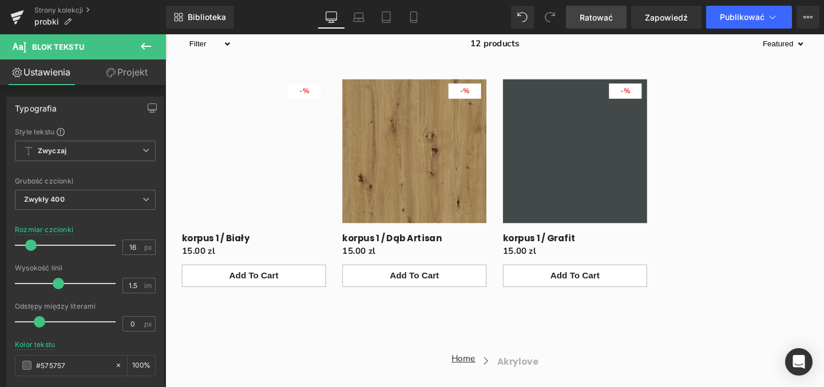
drag, startPoint x: 590, startPoint y: 17, endPoint x: 572, endPoint y: 197, distance: 181.7
click at [590, 17] on font "Ratować" at bounding box center [596, 18] width 33 height 10
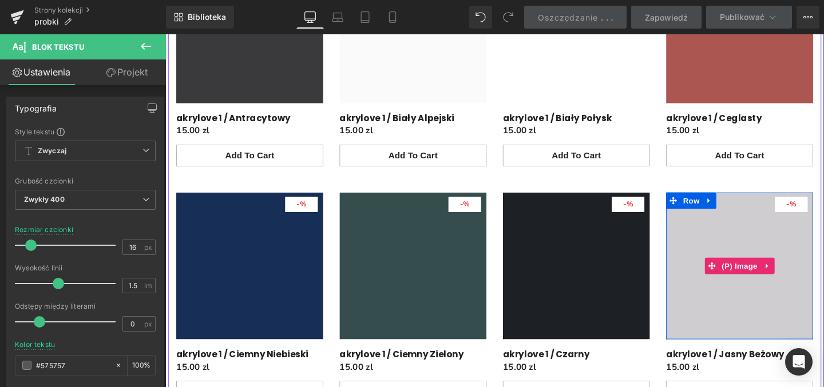
scroll to position [645, 0]
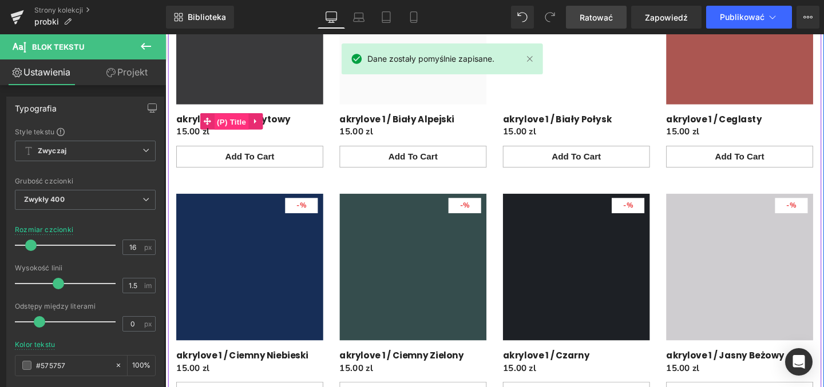
click at [233, 125] on span "(P) Title" at bounding box center [235, 126] width 37 height 17
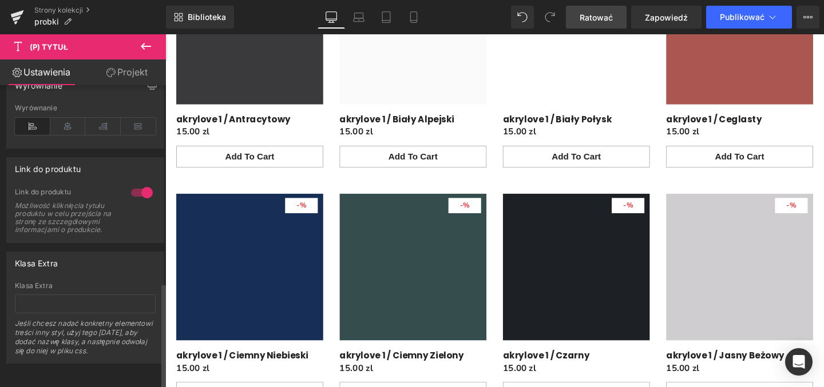
scroll to position [564, 0]
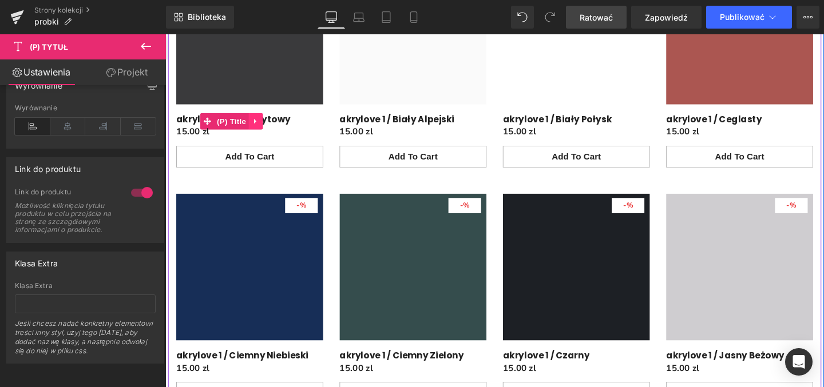
click at [259, 125] on icon "Treść główna" at bounding box center [260, 125] width 2 height 5
click at [204, 125] on link "(P) Title" at bounding box center [205, 125] width 51 height 17
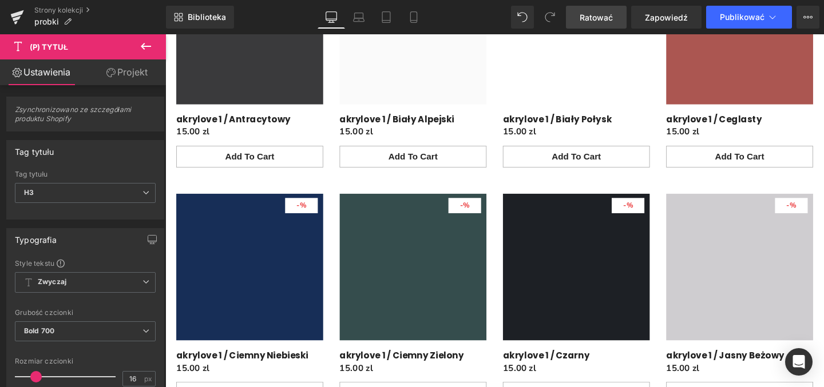
click at [68, 46] on font "(P) Tytuł" at bounding box center [49, 46] width 38 height 9
click at [50, 44] on font "(P) Tytuł" at bounding box center [49, 46] width 38 height 9
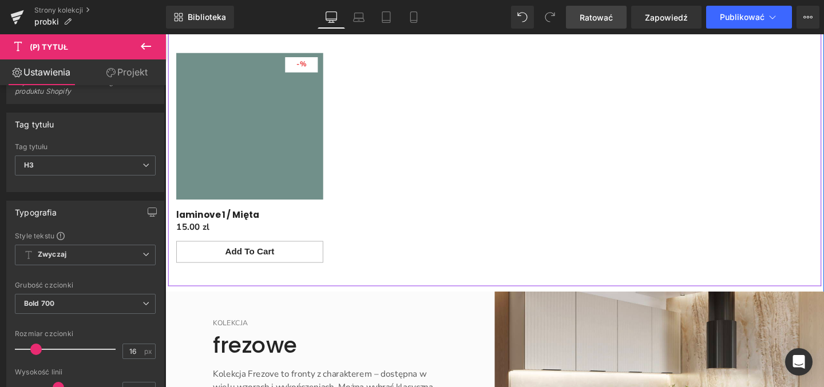
scroll to position [2541, 0]
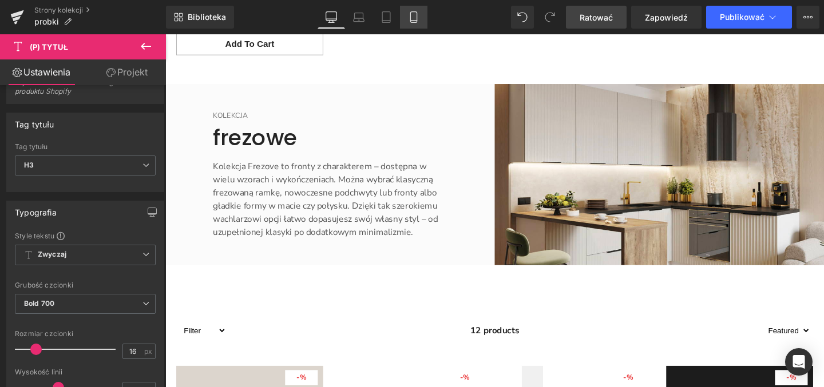
click at [415, 18] on icon at bounding box center [413, 16] width 11 height 11
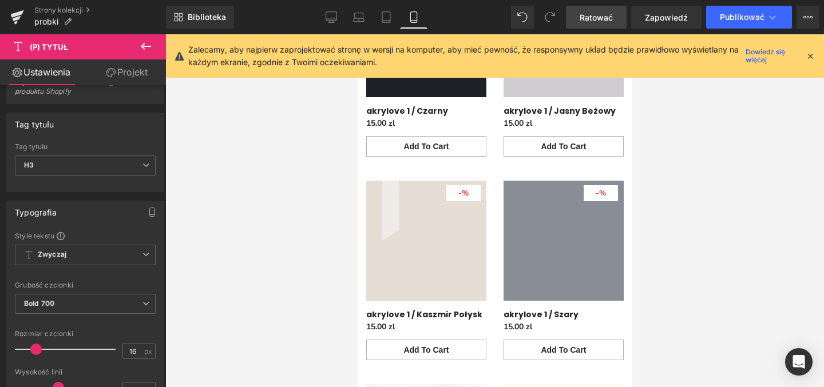
scroll to position [1550, 0]
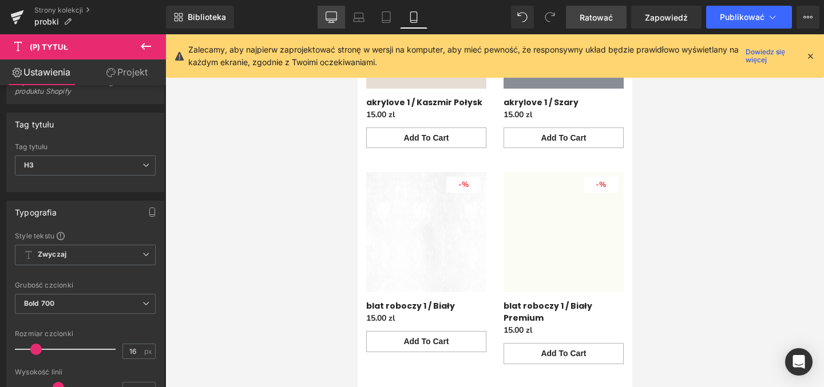
click at [329, 19] on icon at bounding box center [331, 19] width 11 height 0
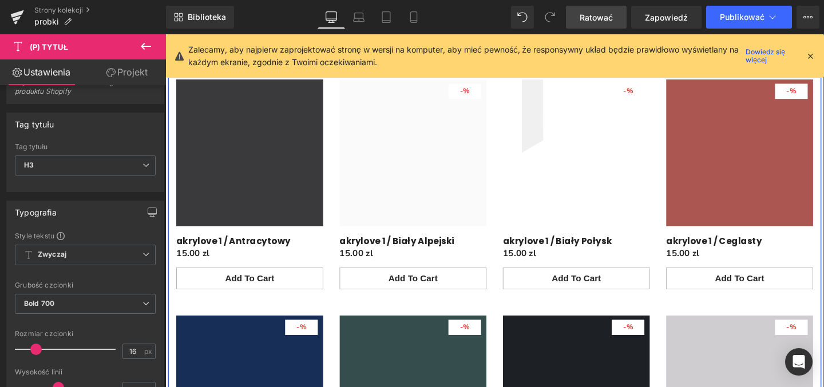
scroll to position [556, 0]
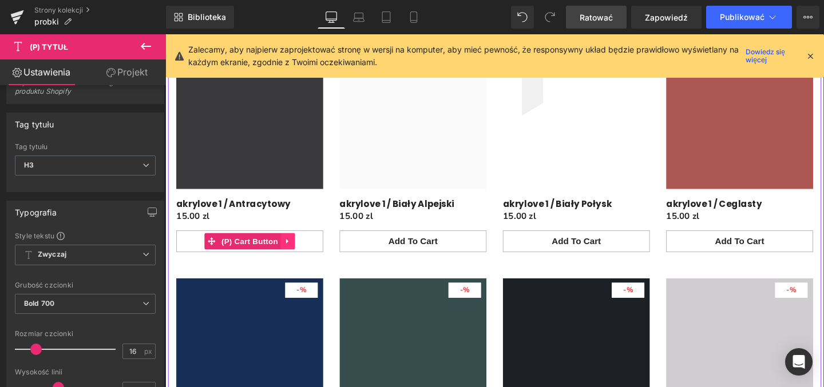
click at [291, 253] on icon "Treść główna" at bounding box center [294, 252] width 8 height 9
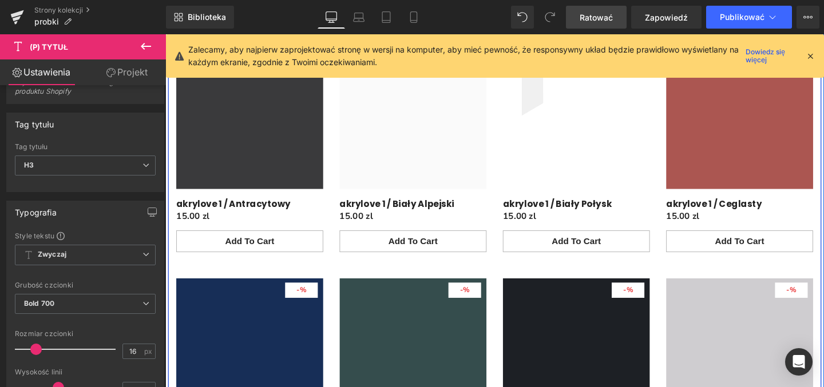
click at [335, 244] on div "- 1500 %" at bounding box center [254, 158] width 172 height 248
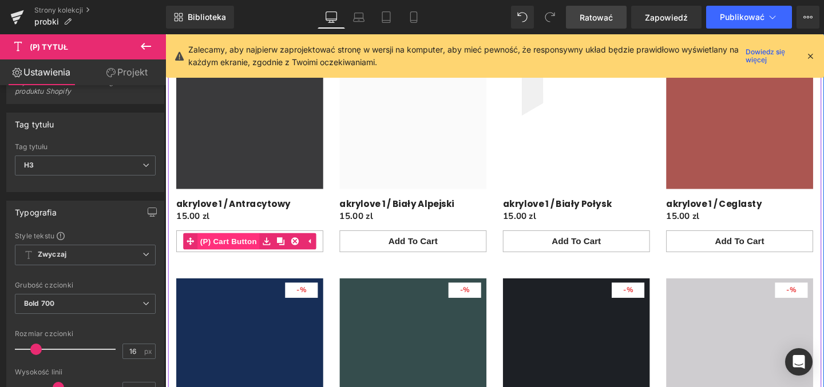
click at [234, 253] on span "(P) Cart Button" at bounding box center [231, 252] width 65 height 17
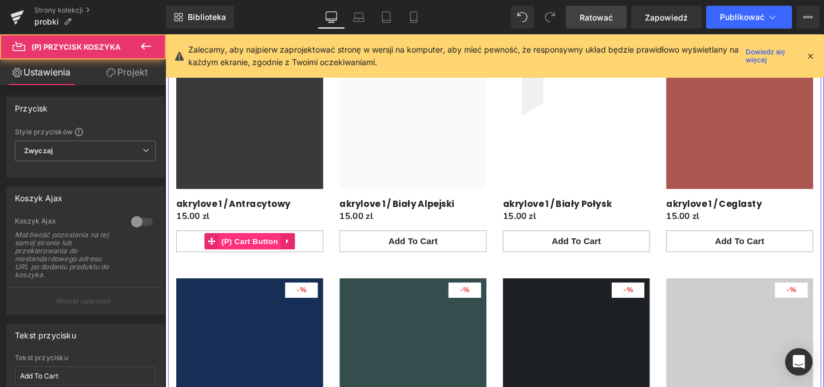
click at [242, 253] on span "(P) Cart Button" at bounding box center [253, 252] width 65 height 17
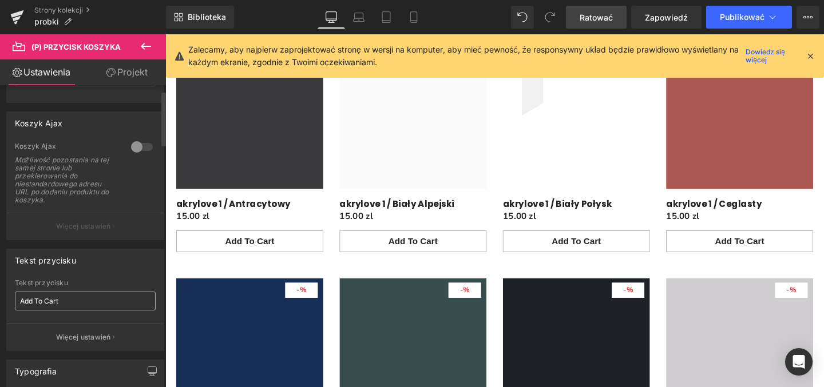
scroll to position [83, 0]
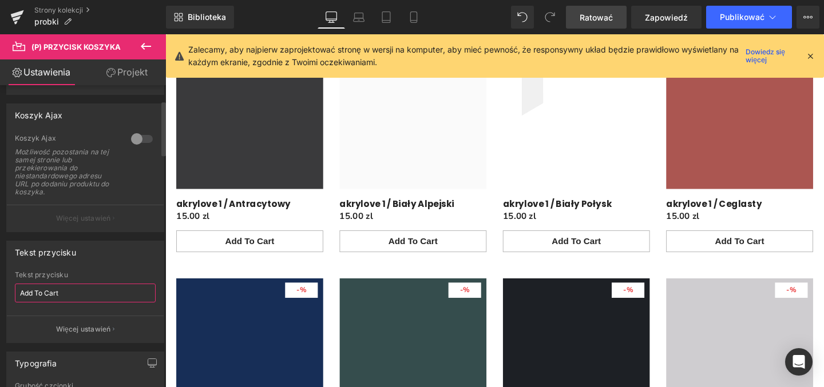
drag, startPoint x: 73, startPoint y: 292, endPoint x: 15, endPoint y: 290, distance: 57.3
click at [15, 290] on input "Add To Cart" at bounding box center [85, 293] width 141 height 19
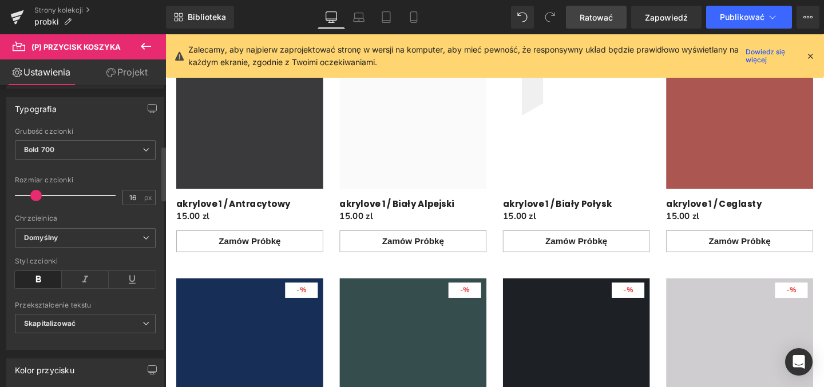
scroll to position [376, 0]
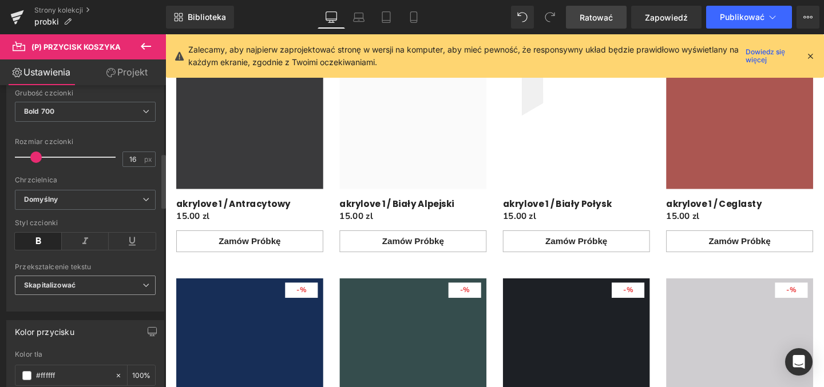
type input "Zamów próbkę"
click at [106, 290] on span "Skapitalizować" at bounding box center [85, 286] width 141 height 20
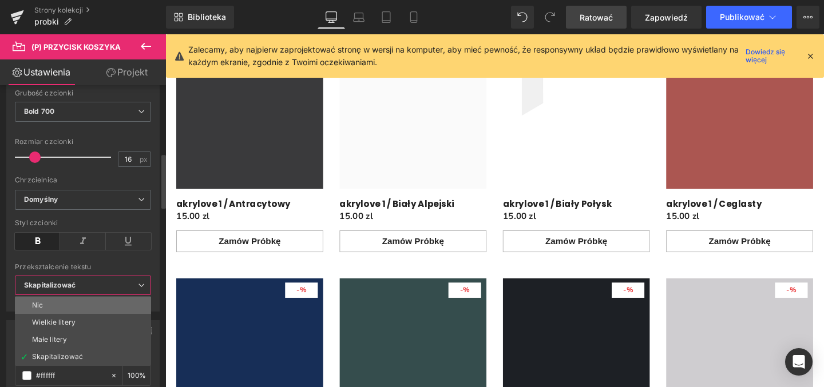
click at [106, 301] on li "Nic" at bounding box center [83, 305] width 136 height 17
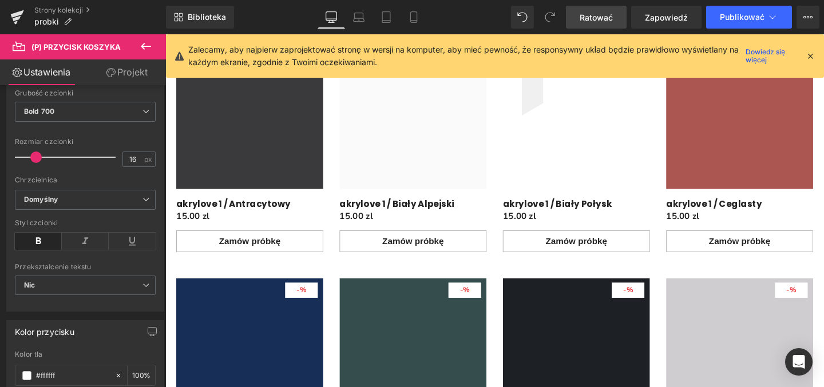
click at [601, 17] on font "Ratować" at bounding box center [596, 18] width 33 height 10
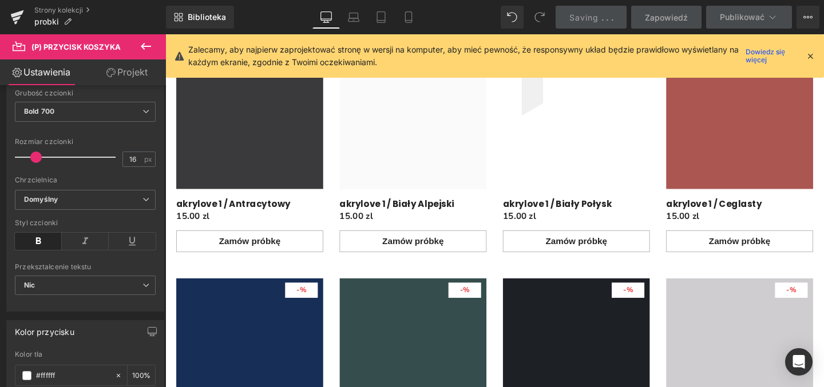
scroll to position [350, 0]
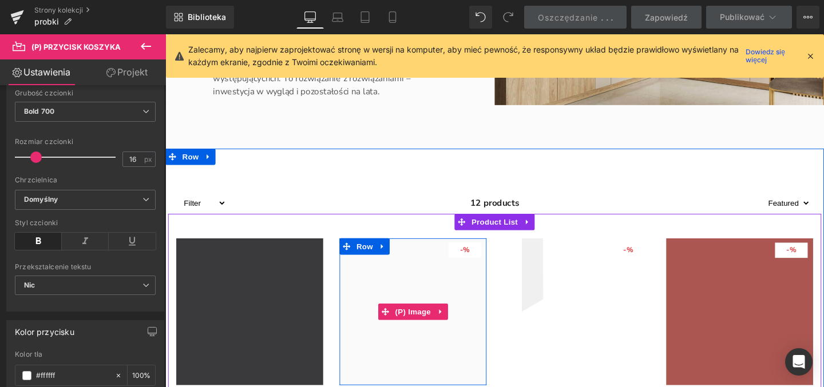
click at [483, 260] on div "- 1500 %" at bounding box center [480, 261] width 34 height 16
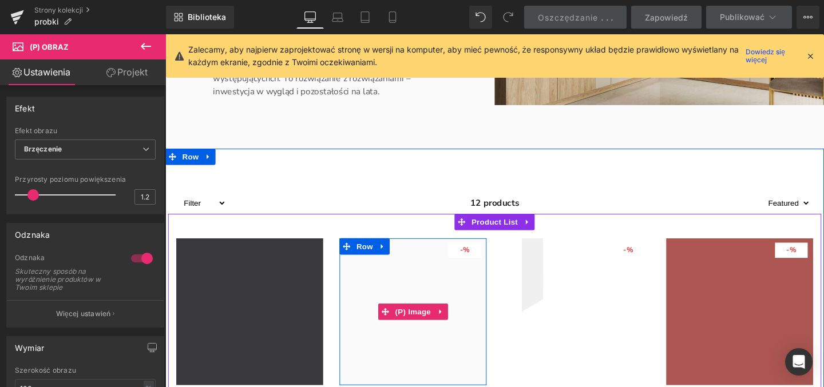
click at [478, 261] on span "%" at bounding box center [481, 261] width 7 height 10
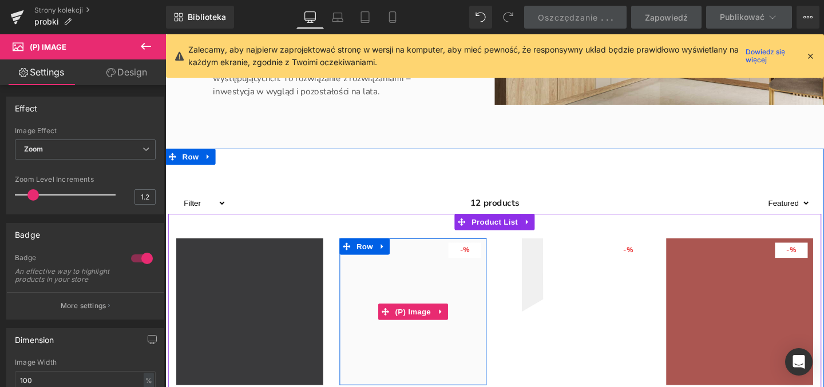
click at [478, 265] on span "%" at bounding box center [481, 261] width 7 height 10
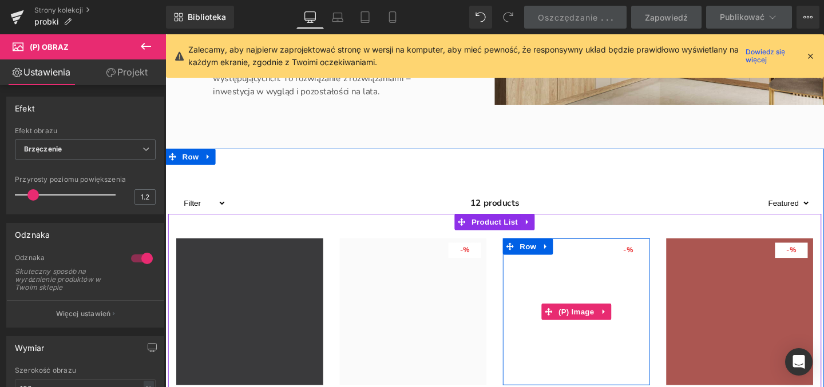
click at [650, 264] on span "%" at bounding box center [653, 261] width 7 height 10
click at [651, 262] on span "%" at bounding box center [653, 261] width 7 height 10
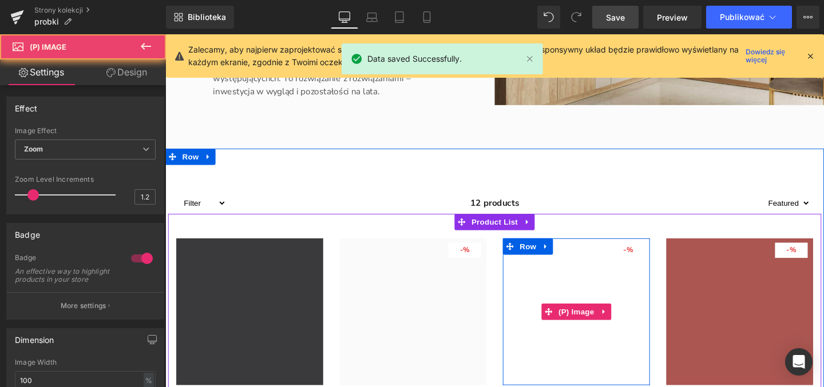
click at [651, 262] on span "%" at bounding box center [653, 261] width 7 height 10
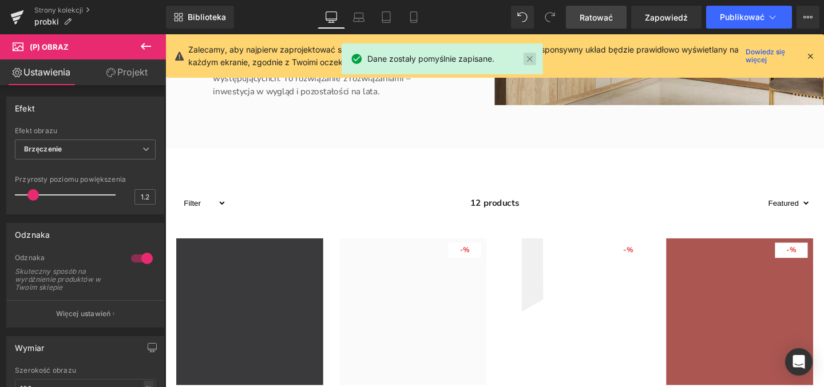
click at [528, 57] on link at bounding box center [530, 59] width 13 height 13
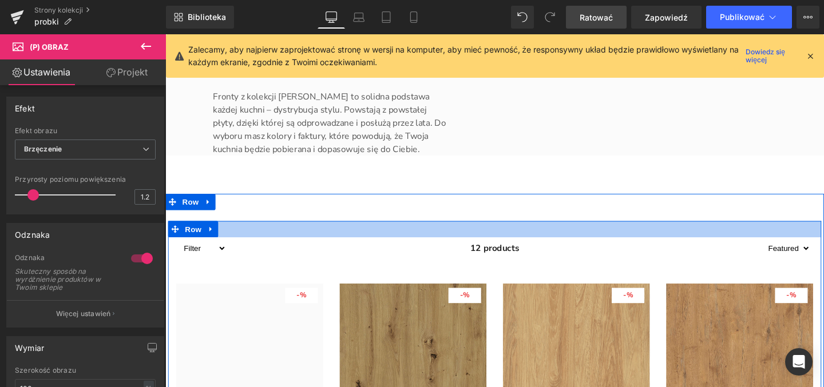
scroll to position [1786, 0]
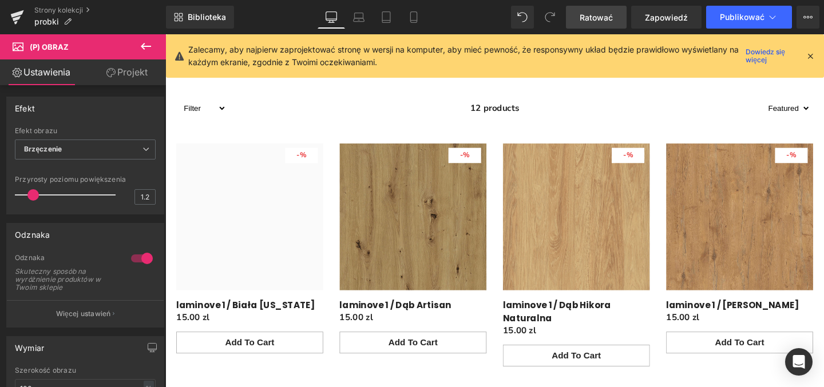
click at [807, 55] on icon at bounding box center [810, 56] width 10 height 10
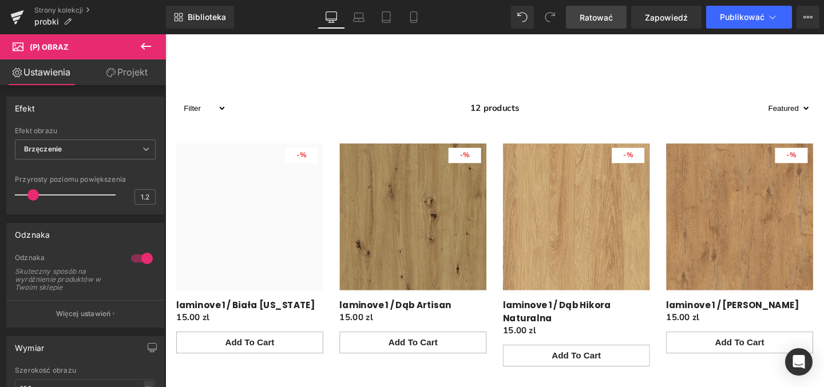
click at [599, 21] on font "Ratować" at bounding box center [596, 18] width 33 height 10
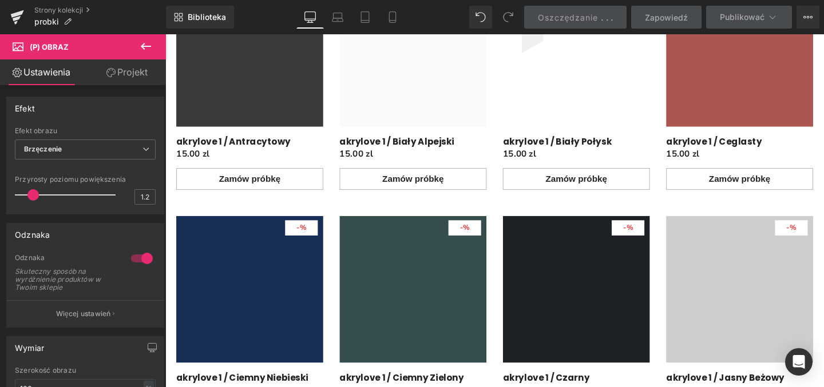
scroll to position [443, 0]
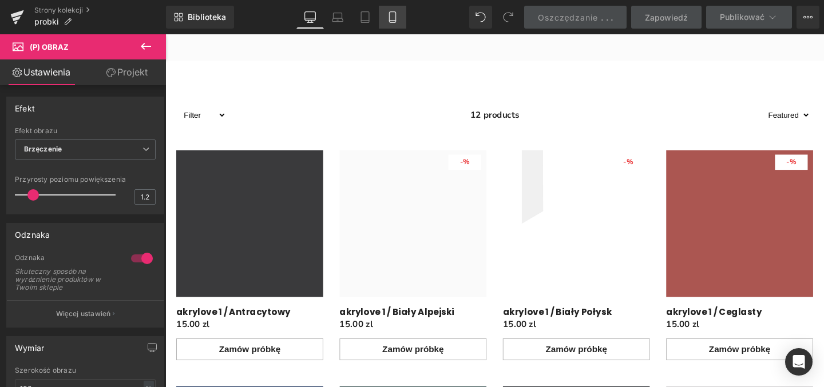
click at [398, 16] on icon at bounding box center [392, 16] width 11 height 11
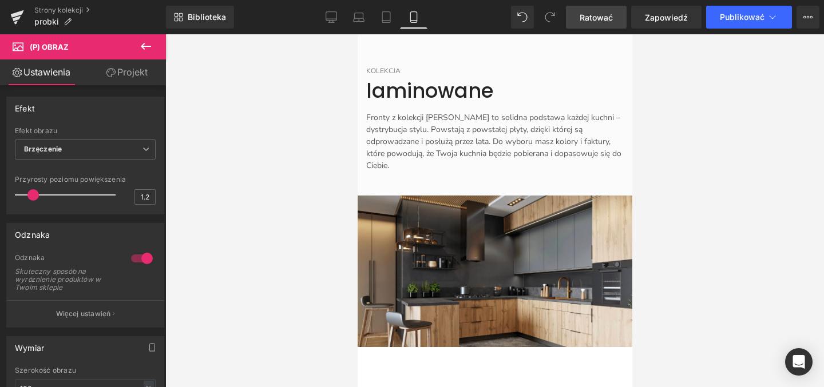
scroll to position [2042, 0]
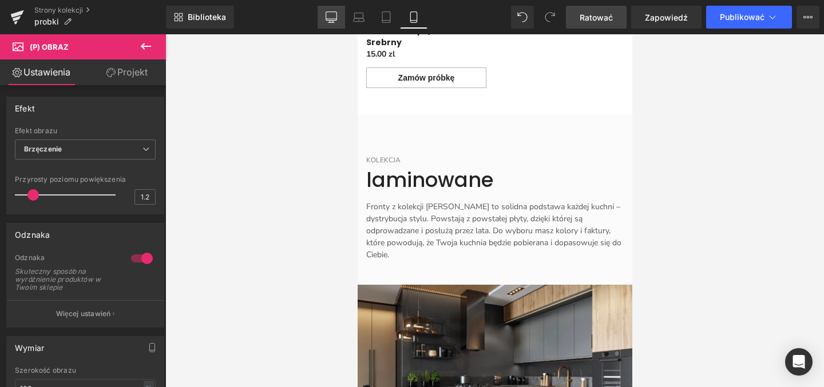
click at [337, 17] on icon at bounding box center [331, 16] width 11 height 9
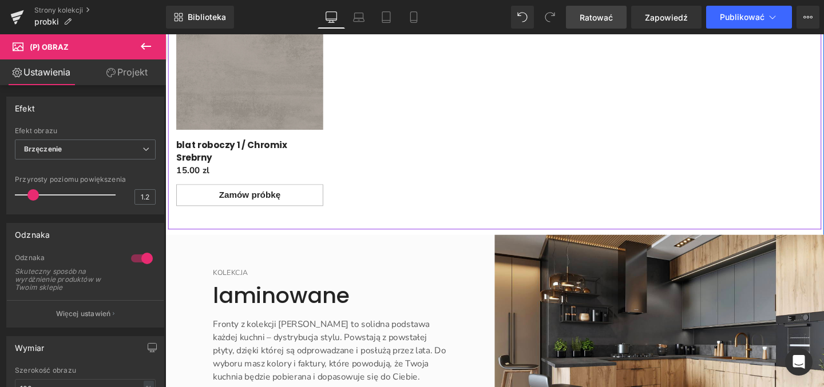
scroll to position [1426, 0]
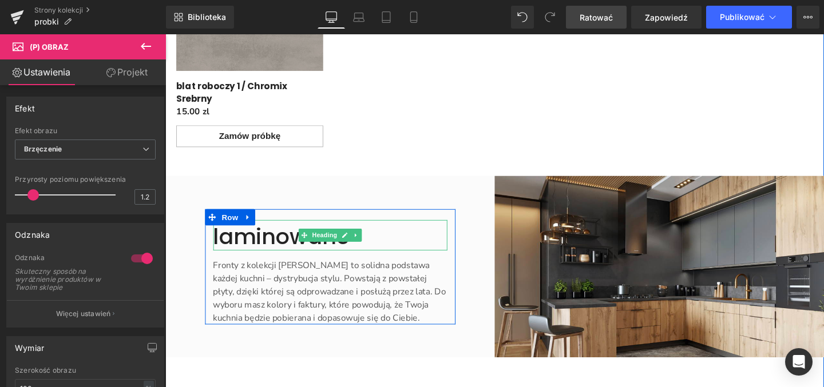
click at [351, 242] on icon "Treść główna" at bounding box center [354, 245] width 6 height 7
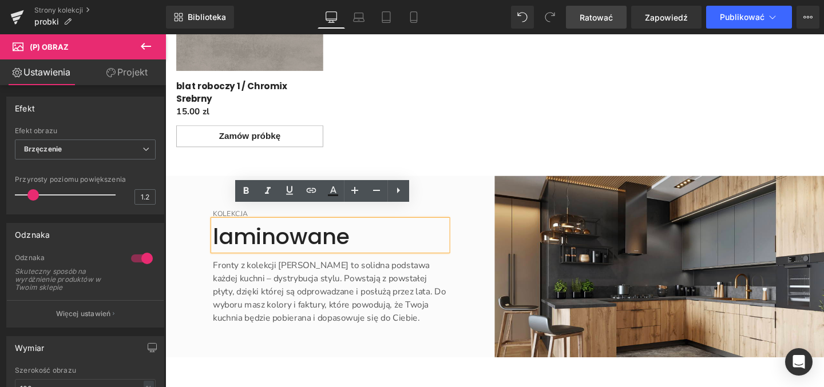
click at [304, 238] on font "laminowane" at bounding box center [288, 247] width 144 height 32
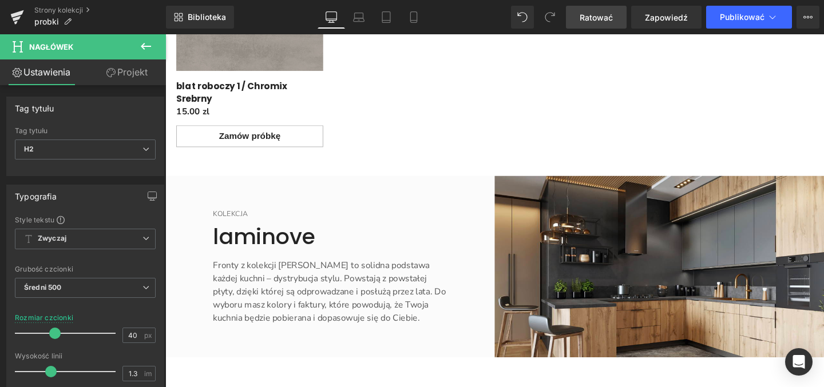
click at [605, 18] on font "Ratować" at bounding box center [596, 18] width 33 height 10
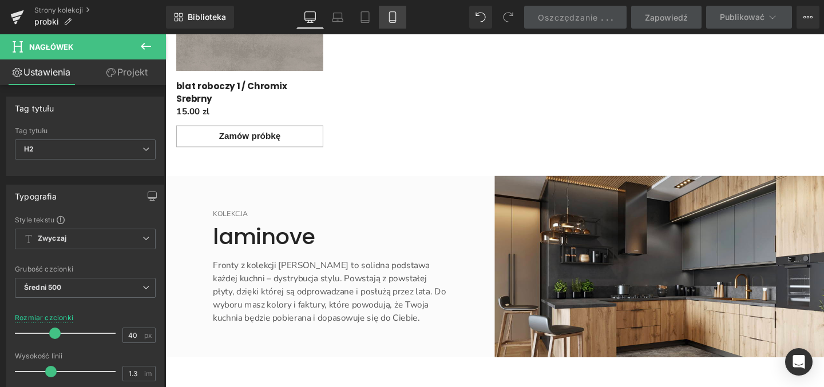
click at [392, 19] on icon at bounding box center [392, 16] width 11 height 11
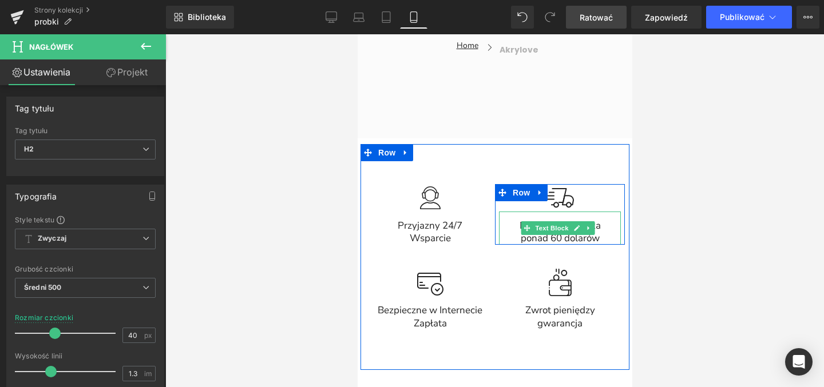
scroll to position [9237, 0]
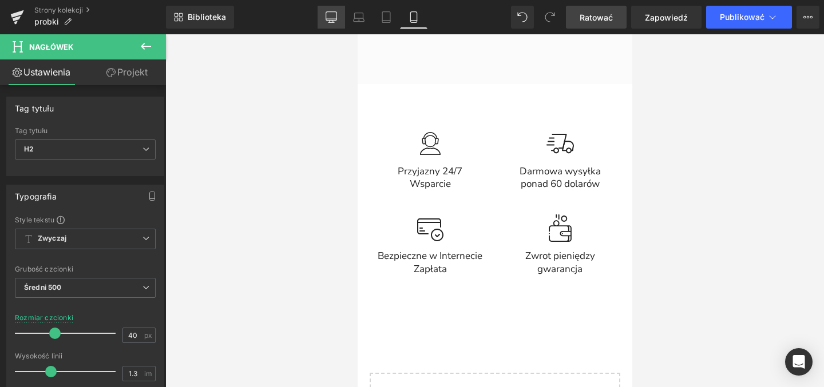
click at [330, 11] on link "Pulpit" at bounding box center [331, 17] width 27 height 23
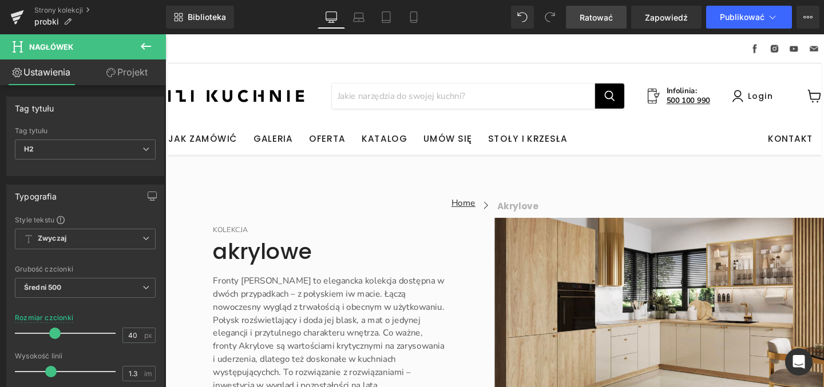
scroll to position [0, 0]
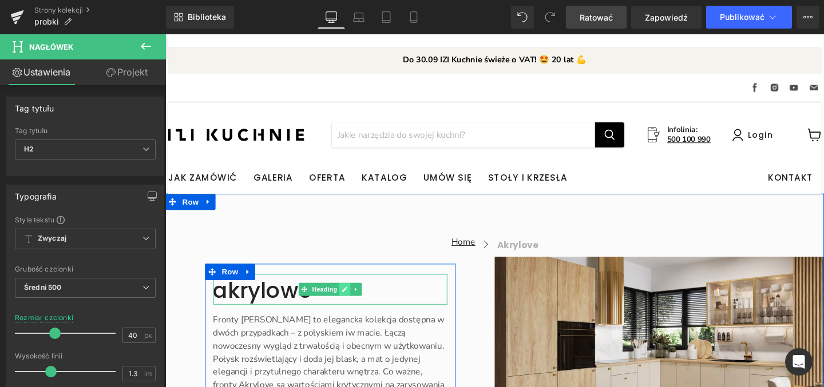
click at [351, 305] on icon "Treść główna" at bounding box center [354, 303] width 6 height 6
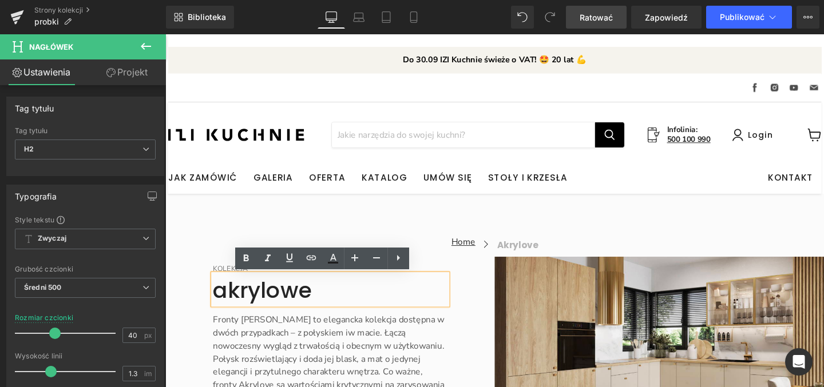
click at [299, 307] on font "akrylowe" at bounding box center [268, 304] width 104 height 32
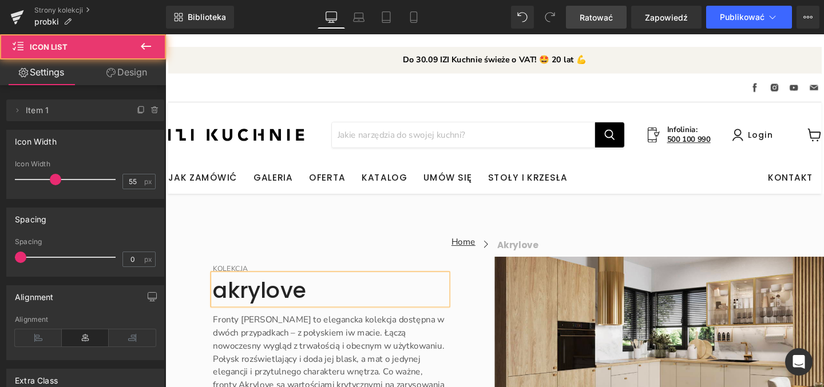
click at [165, 34] on div "Treść główna" at bounding box center [165, 34] width 0 height 0
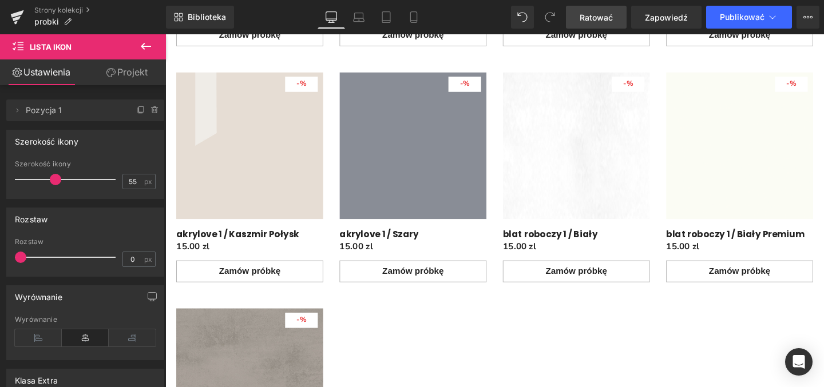
scroll to position [1229, 0]
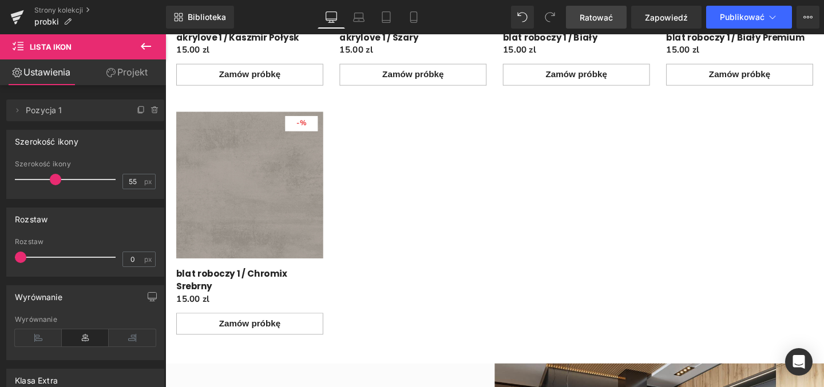
click at [578, 14] on link "Ratować" at bounding box center [596, 17] width 61 height 23
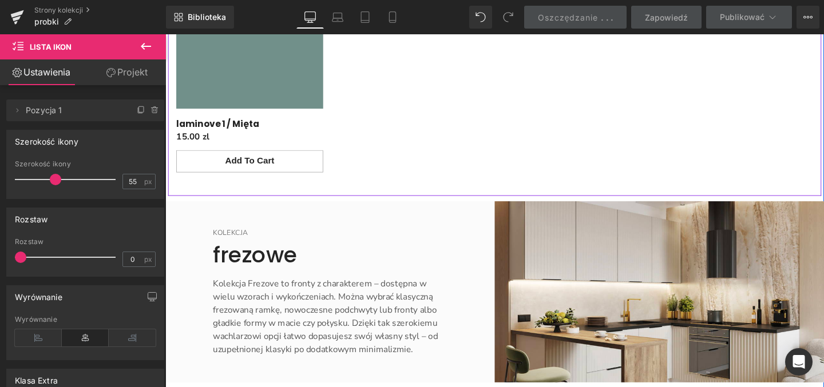
scroll to position [2490, 0]
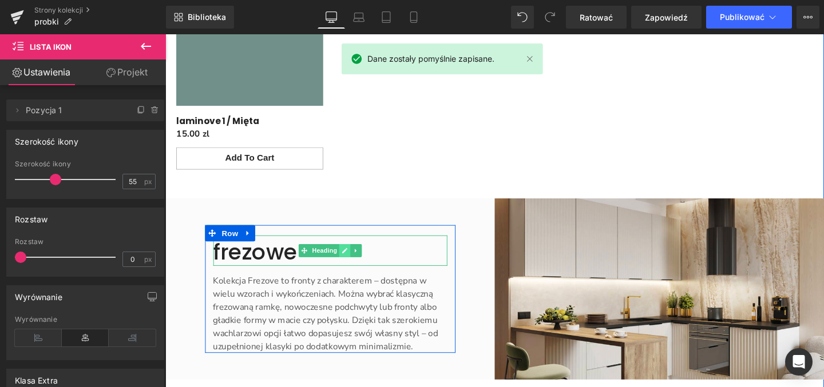
click at [351, 259] on icon "Treść główna" at bounding box center [354, 262] width 6 height 7
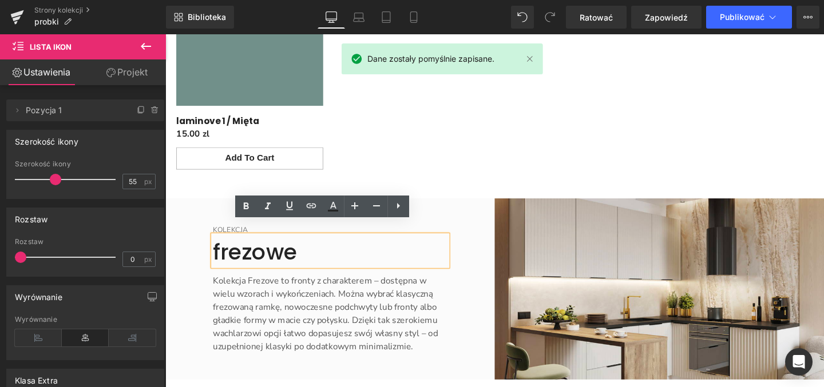
click at [286, 252] on font "frezowe" at bounding box center [260, 263] width 88 height 32
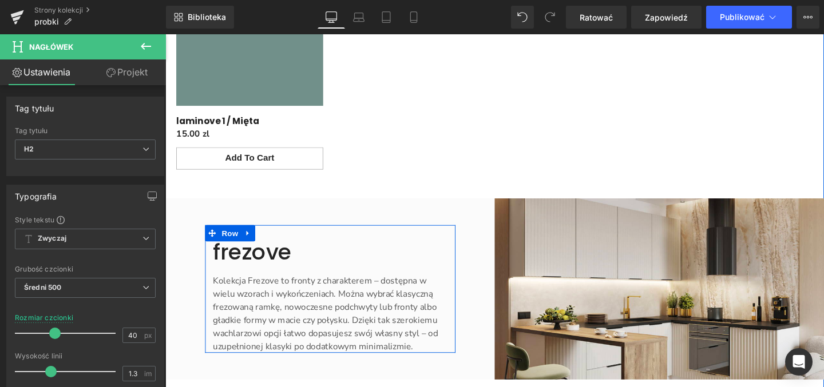
click at [386, 304] on font "Kolekcja Frezove to fronty z charakterem – dostępna w wielu wzorach i wykończen…" at bounding box center [334, 328] width 236 height 81
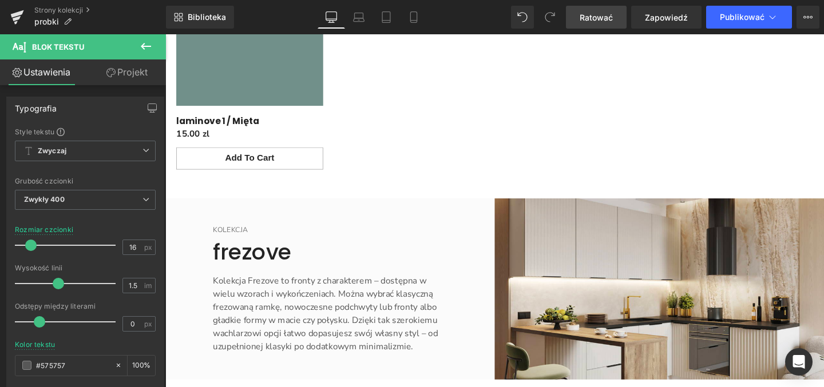
click at [590, 19] on font "Ratować" at bounding box center [596, 18] width 33 height 10
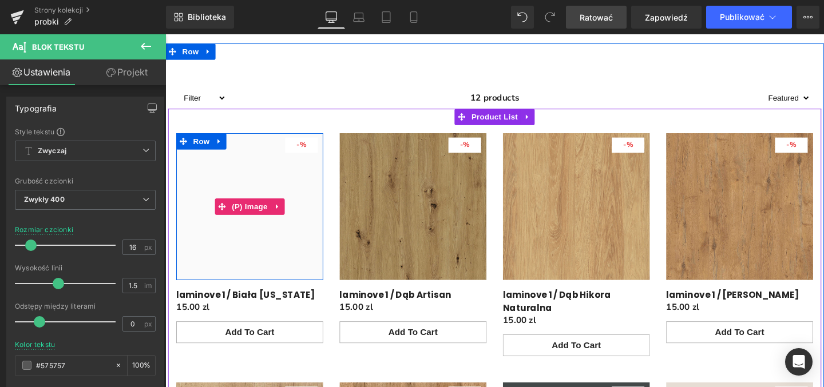
scroll to position [1896, 0]
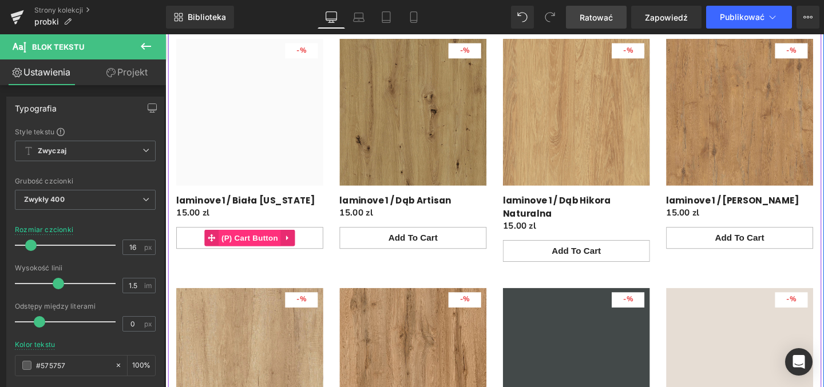
click at [258, 240] on span "(P) Cart Button" at bounding box center [253, 248] width 65 height 17
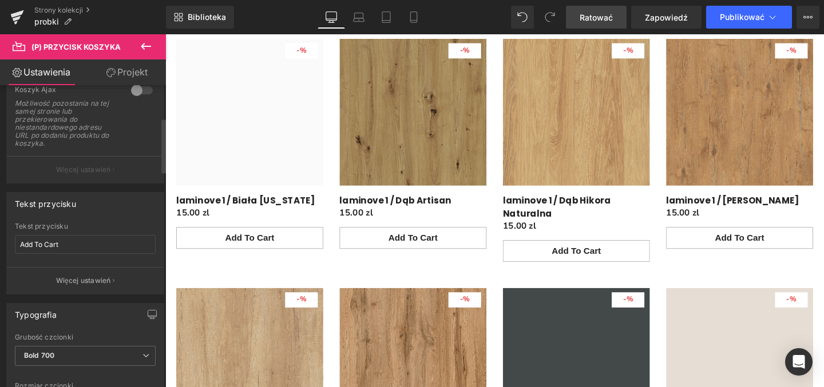
scroll to position [179, 0]
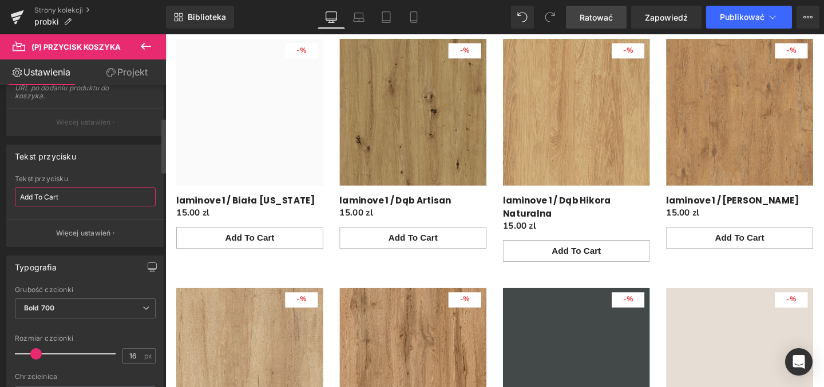
drag, startPoint x: 64, startPoint y: 199, endPoint x: 19, endPoint y: 196, distance: 44.7
click at [19, 196] on input "Add To Cart" at bounding box center [85, 197] width 141 height 19
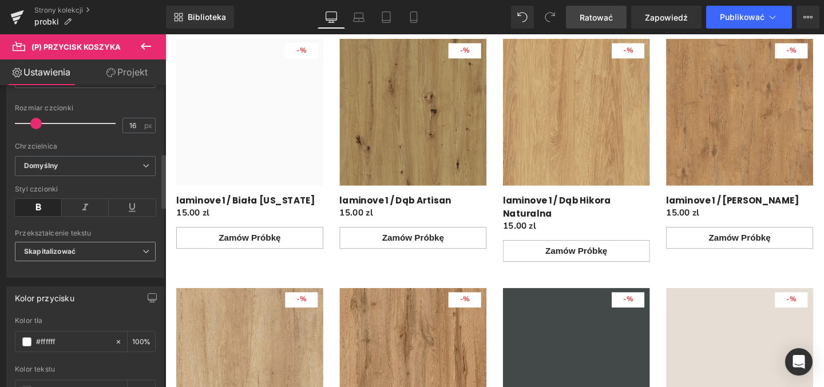
scroll to position [421, 0]
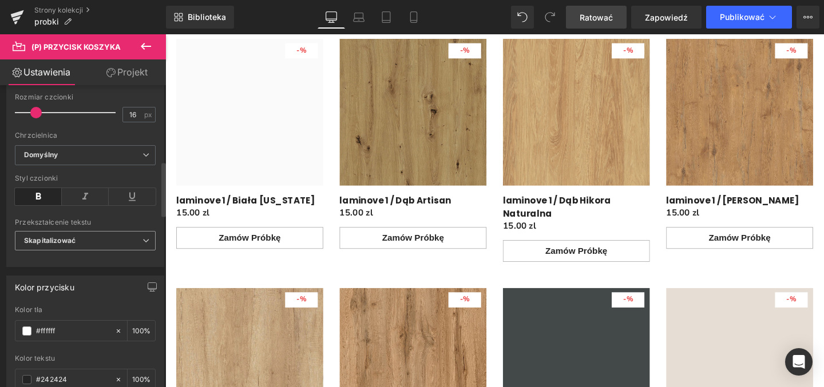
type input "Zamów próbkę"
click at [142, 243] on icon at bounding box center [145, 240] width 7 height 7
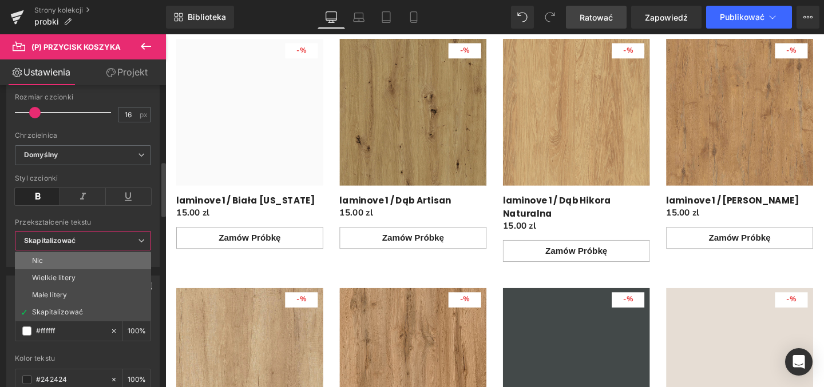
click at [82, 265] on li "Nic" at bounding box center [83, 260] width 136 height 17
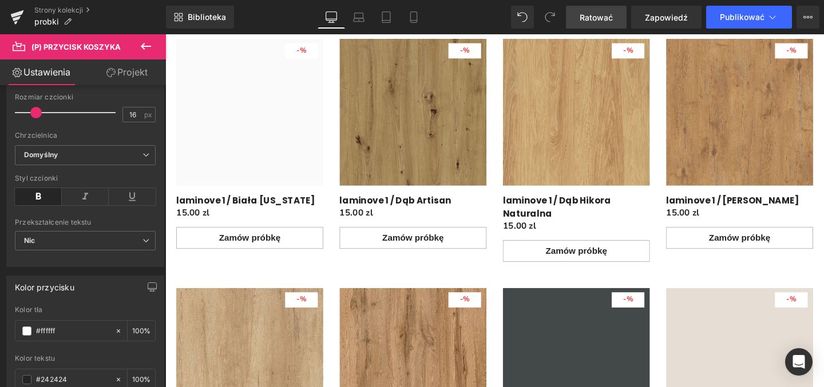
click at [587, 15] on font "Ratować" at bounding box center [596, 18] width 33 height 10
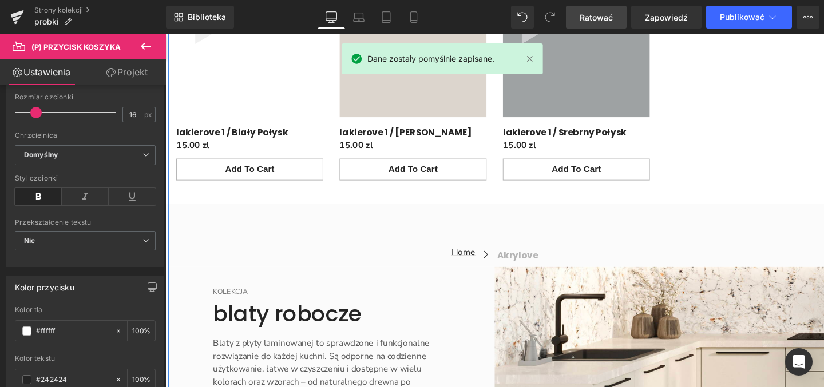
scroll to position [4226, 0]
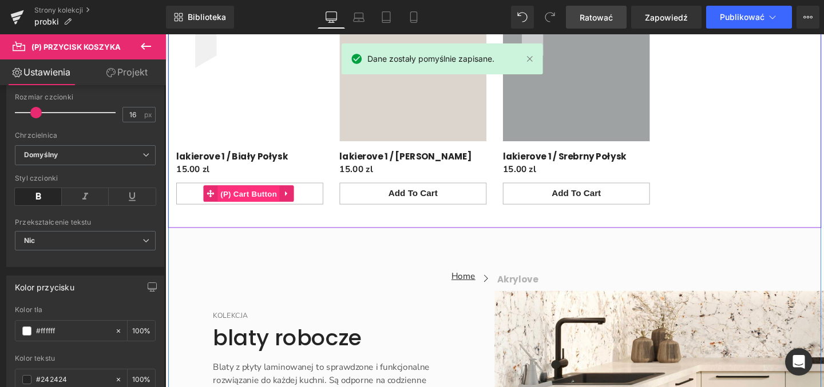
click at [261, 211] on span "(P) Cart Button" at bounding box center [252, 202] width 65 height 17
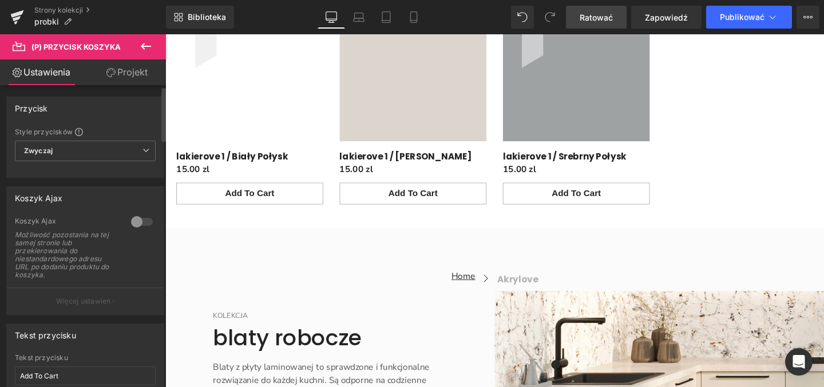
scroll to position [19, 0]
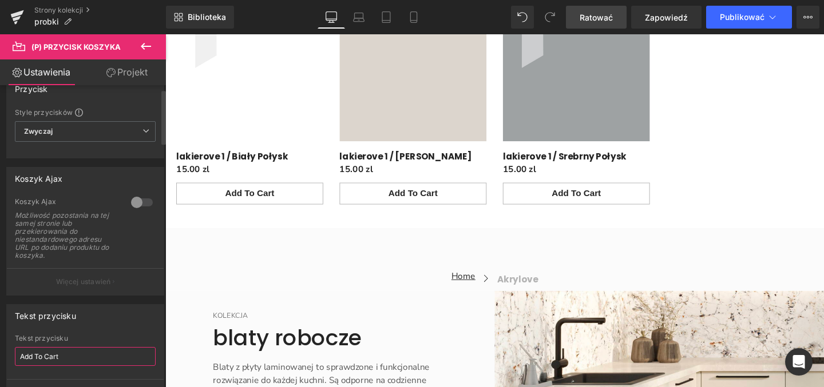
drag, startPoint x: 67, startPoint y: 354, endPoint x: 17, endPoint y: 355, distance: 50.4
click at [17, 355] on input "Add To Cart" at bounding box center [85, 356] width 141 height 19
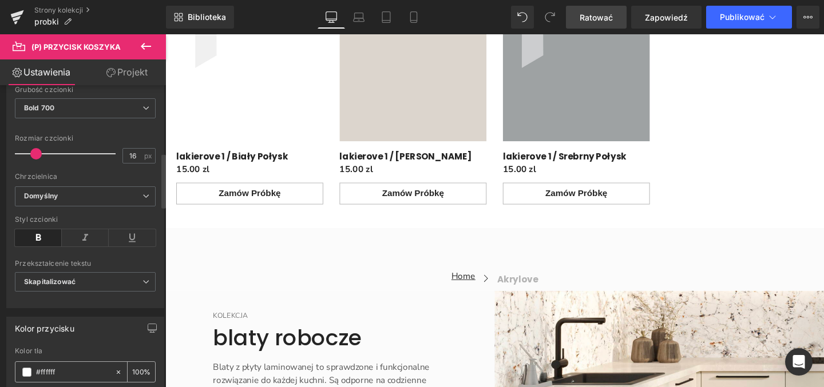
scroll to position [430, 0]
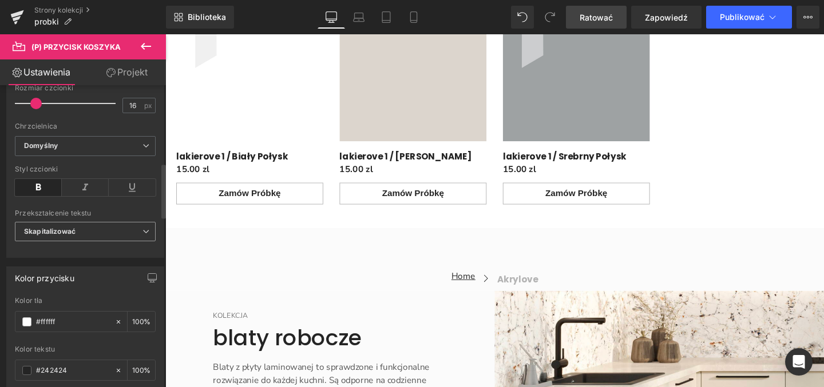
type input "Zamów próbkę"
click at [103, 232] on span "Skapitalizować" at bounding box center [85, 232] width 141 height 20
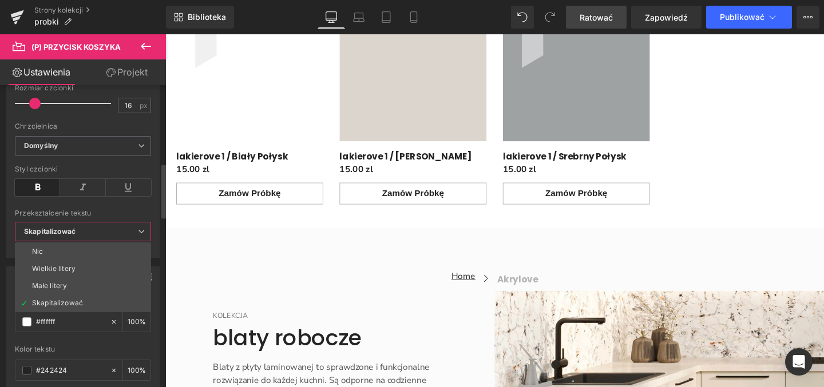
click at [83, 252] on li "Nic" at bounding box center [83, 251] width 136 height 17
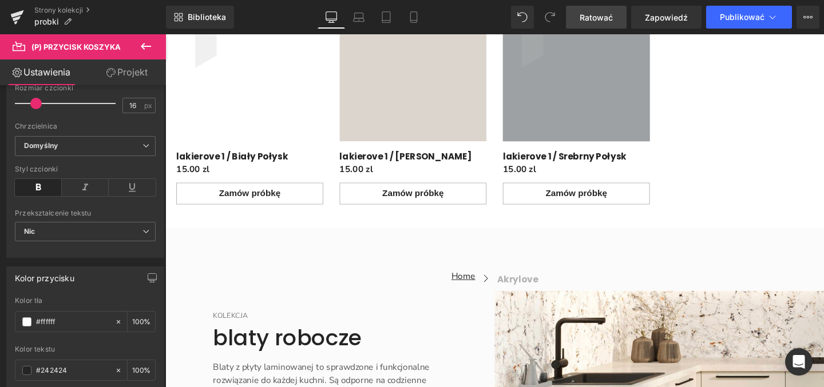
click at [605, 17] on font "Ratować" at bounding box center [596, 18] width 33 height 10
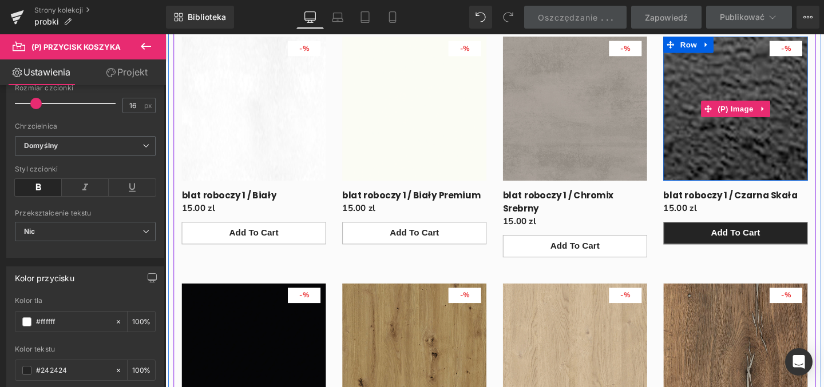
scroll to position [4778, 0]
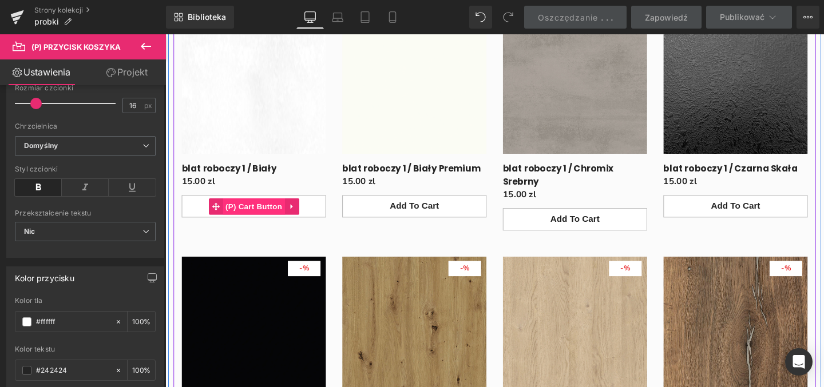
click at [263, 221] on span "(P) Cart Button" at bounding box center [257, 215] width 65 height 17
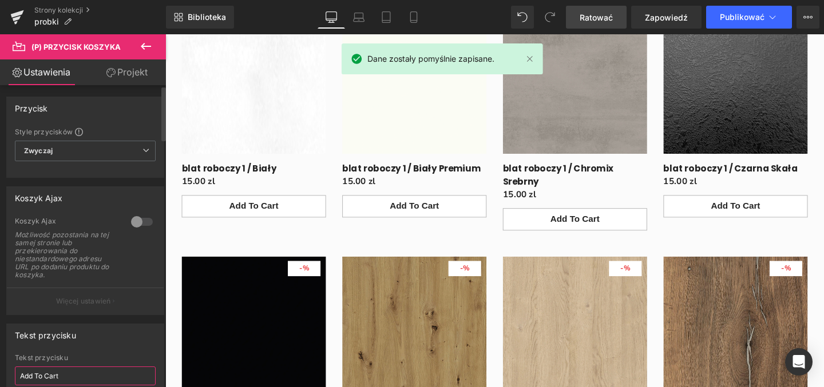
drag, startPoint x: 63, startPoint y: 372, endPoint x: 22, endPoint y: 373, distance: 41.2
click at [22, 373] on input "Add To Cart" at bounding box center [85, 376] width 141 height 19
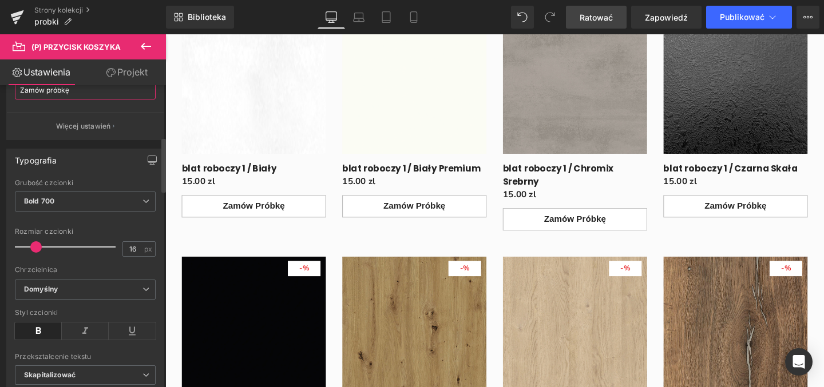
scroll to position [370, 0]
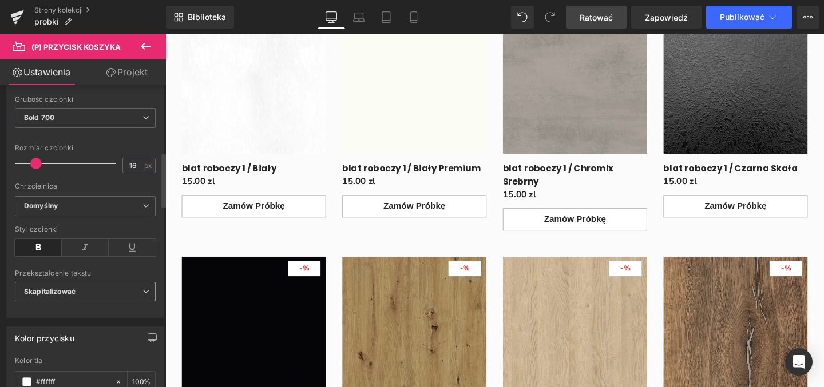
type input "Zamów próbkę"
click at [113, 292] on span "Skapitalizować" at bounding box center [85, 292] width 141 height 20
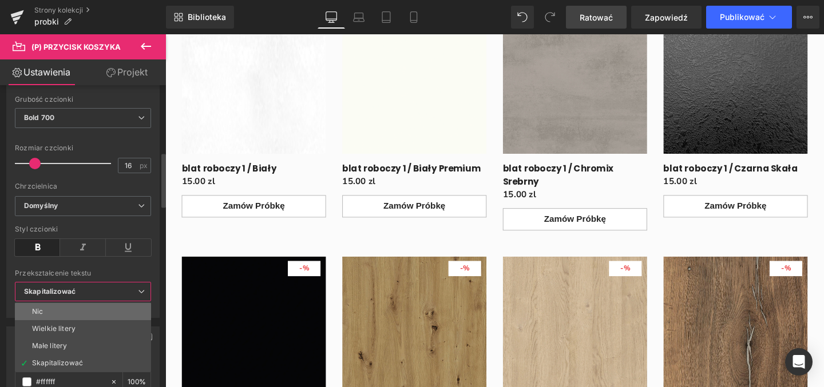
click at [90, 313] on li "Nic" at bounding box center [83, 311] width 136 height 17
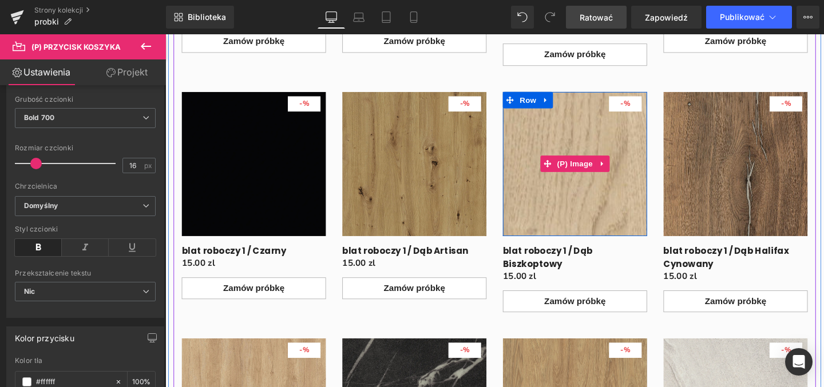
scroll to position [4848, 0]
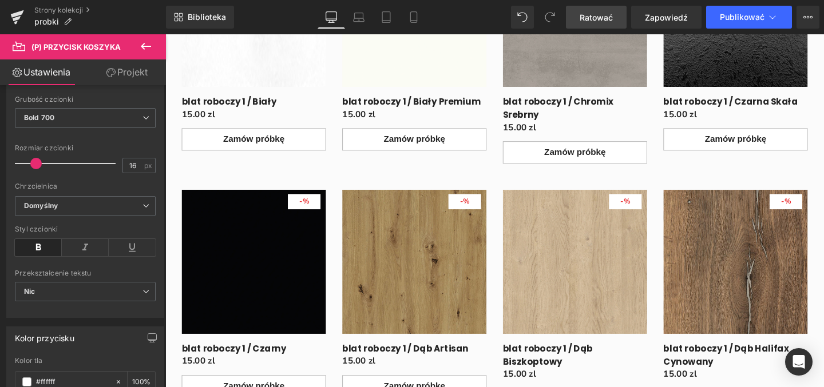
drag, startPoint x: 601, startPoint y: 15, endPoint x: 482, endPoint y: 136, distance: 168.7
click at [601, 15] on font "Ratować" at bounding box center [596, 18] width 33 height 10
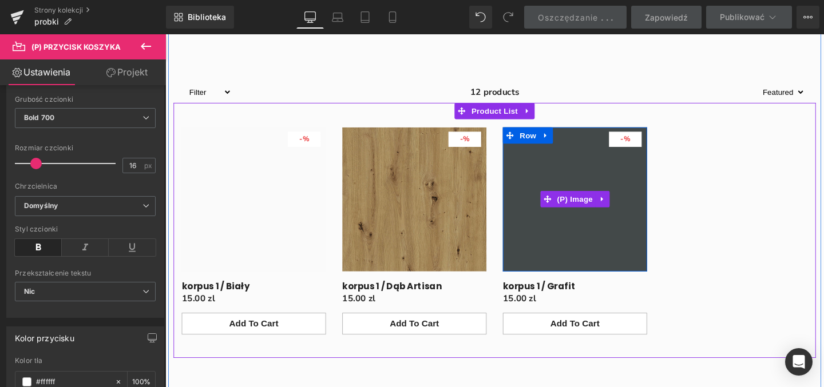
scroll to position [6105, 0]
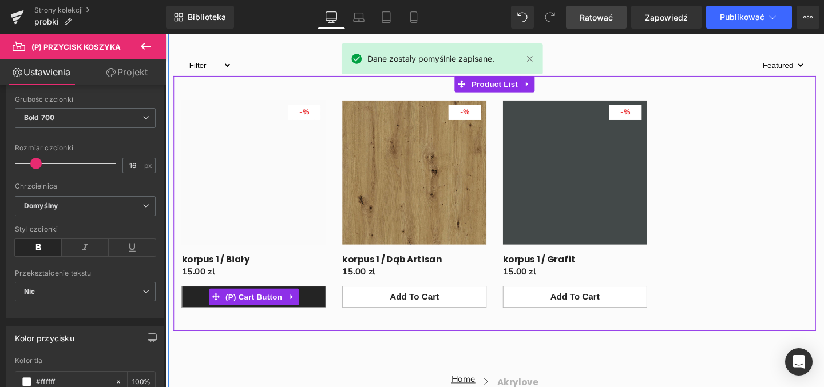
click at [260, 307] on span "(P) Cart Button" at bounding box center [257, 310] width 65 height 17
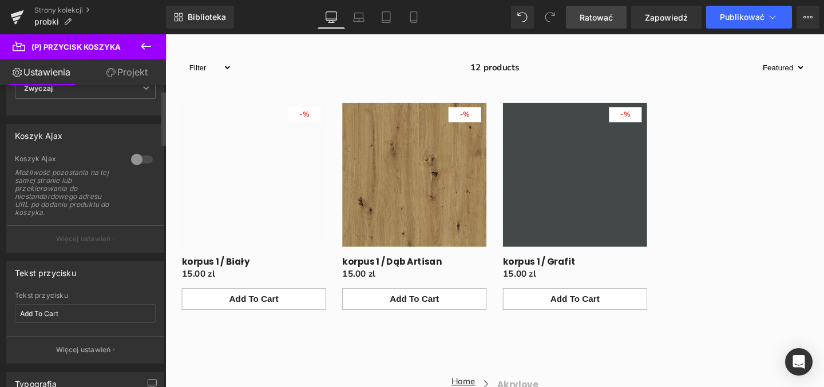
scroll to position [186, 0]
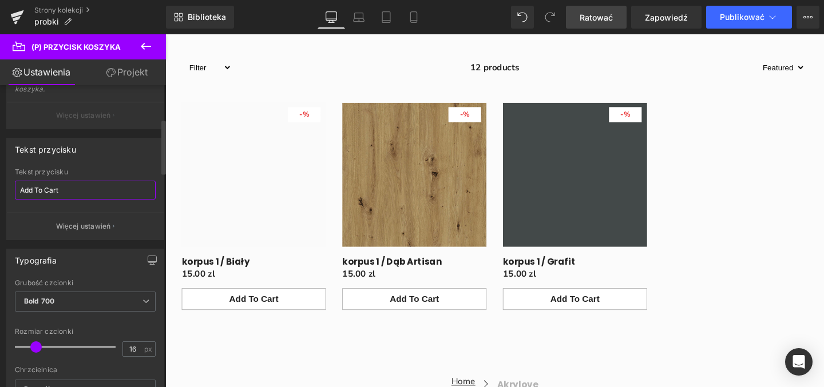
drag, startPoint x: 72, startPoint y: 191, endPoint x: 19, endPoint y: 191, distance: 52.6
click at [19, 191] on input "Add To Cart" at bounding box center [85, 190] width 141 height 19
type input "z"
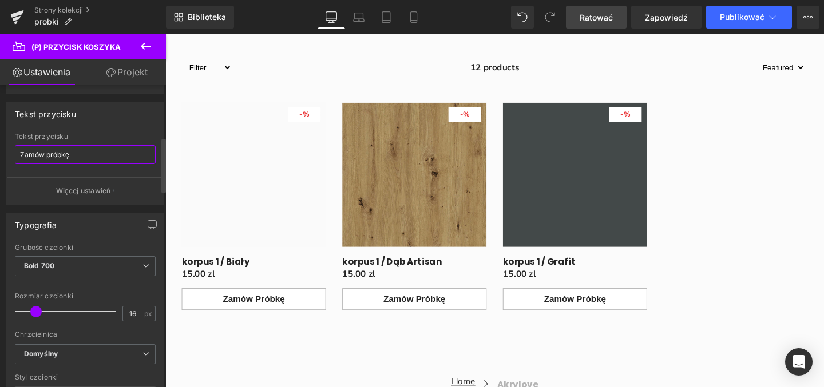
scroll to position [368, 0]
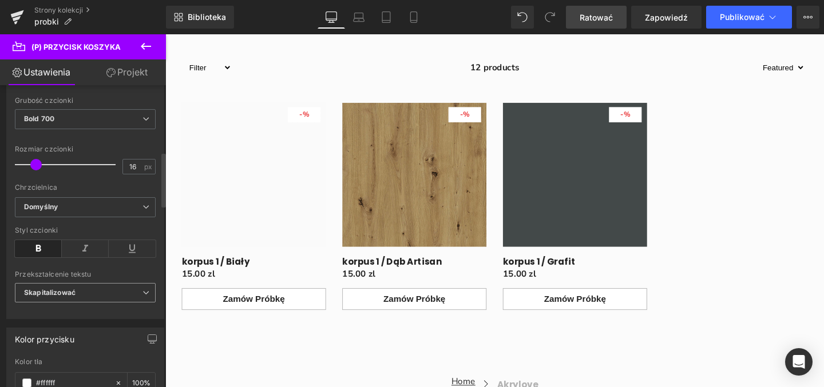
type input "Zamów próbkę"
click at [81, 292] on span "Skapitalizować" at bounding box center [85, 293] width 141 height 20
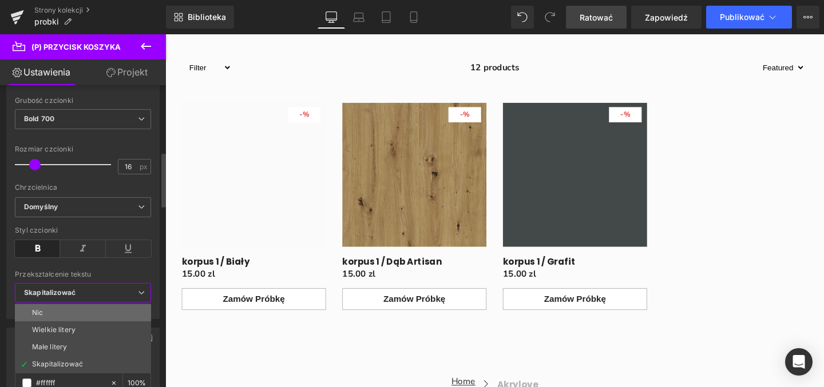
click at [68, 312] on li "Nic" at bounding box center [83, 312] width 136 height 17
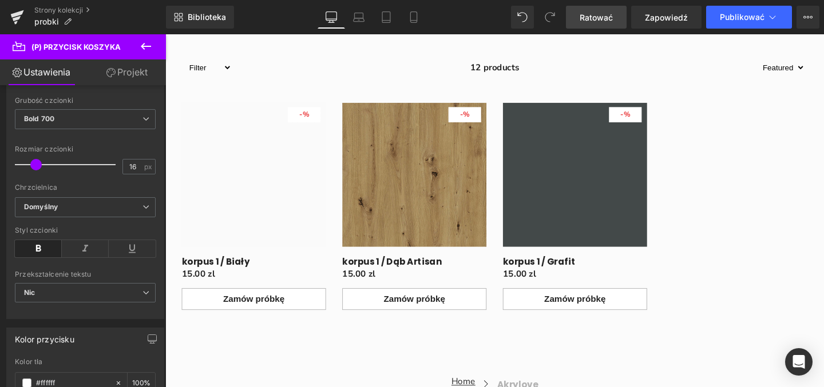
click at [595, 13] on font "Ratować" at bounding box center [596, 18] width 33 height 10
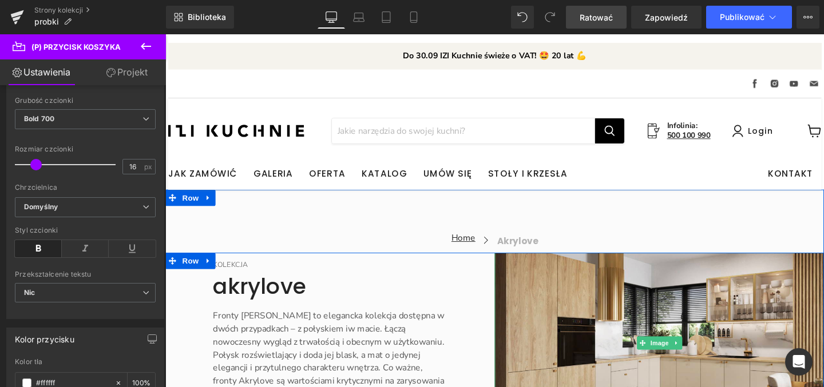
scroll to position [0, 0]
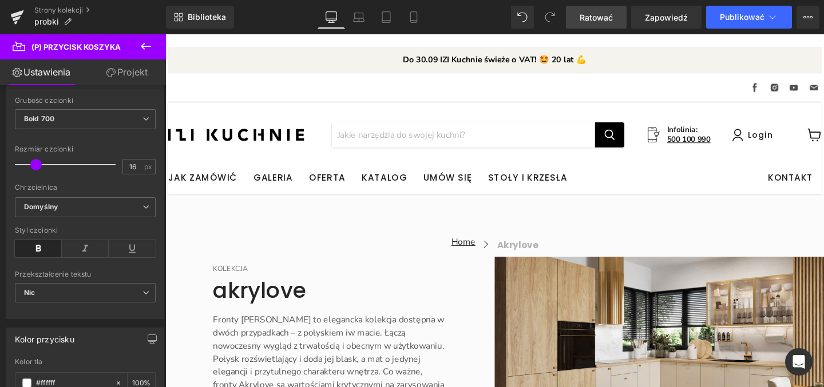
click at [596, 18] on font "Ratować" at bounding box center [596, 18] width 33 height 10
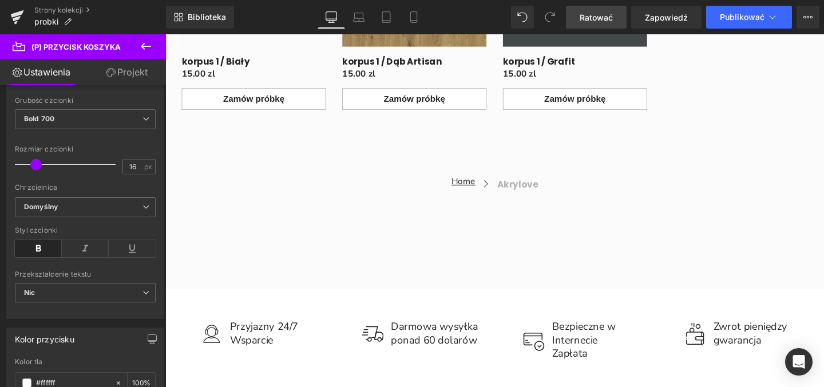
scroll to position [6640, 0]
